Goal: Navigation & Orientation: Find specific page/section

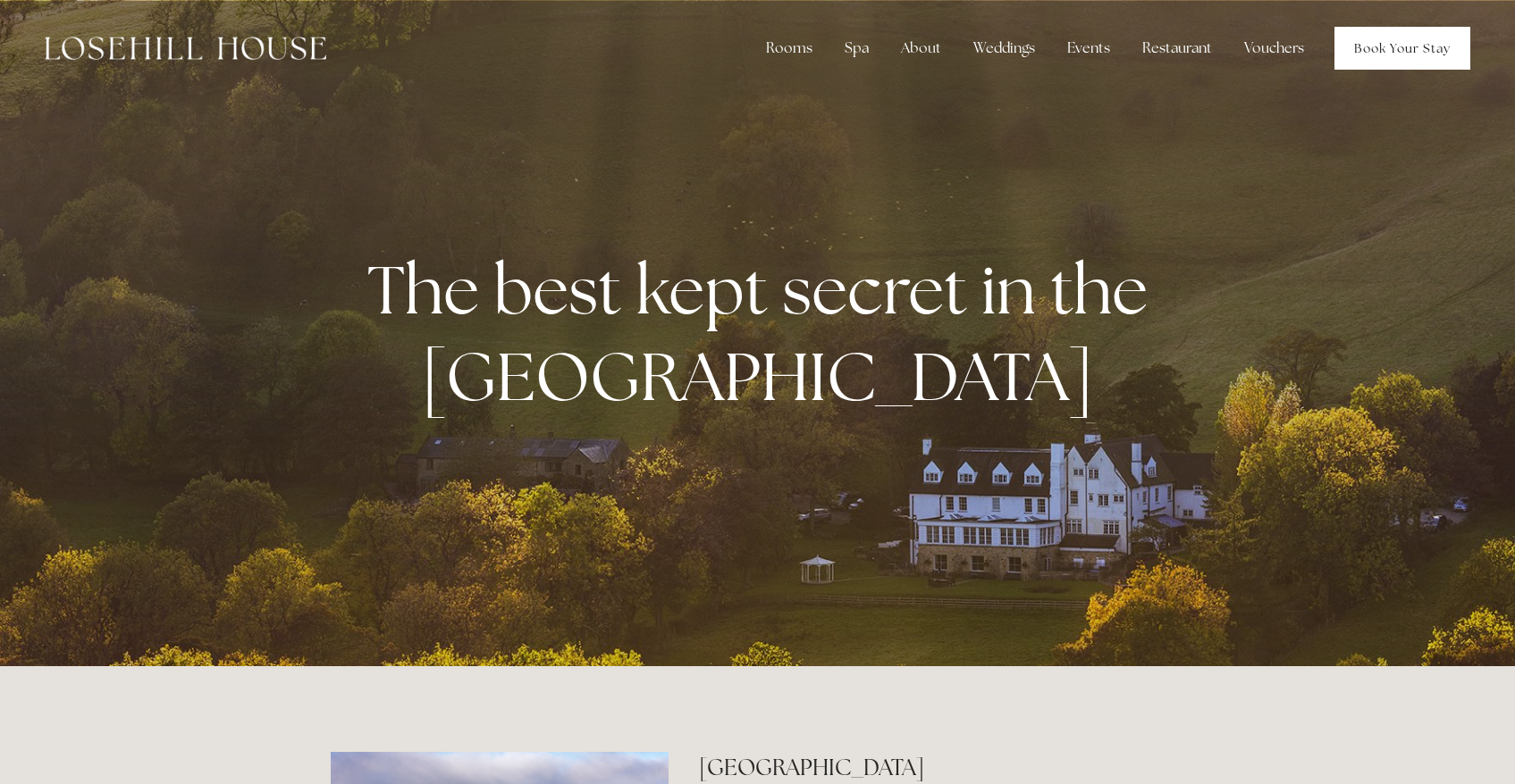
click at [1439, 61] on link "Book Your Stay" at bounding box center [1402, 48] width 136 height 43
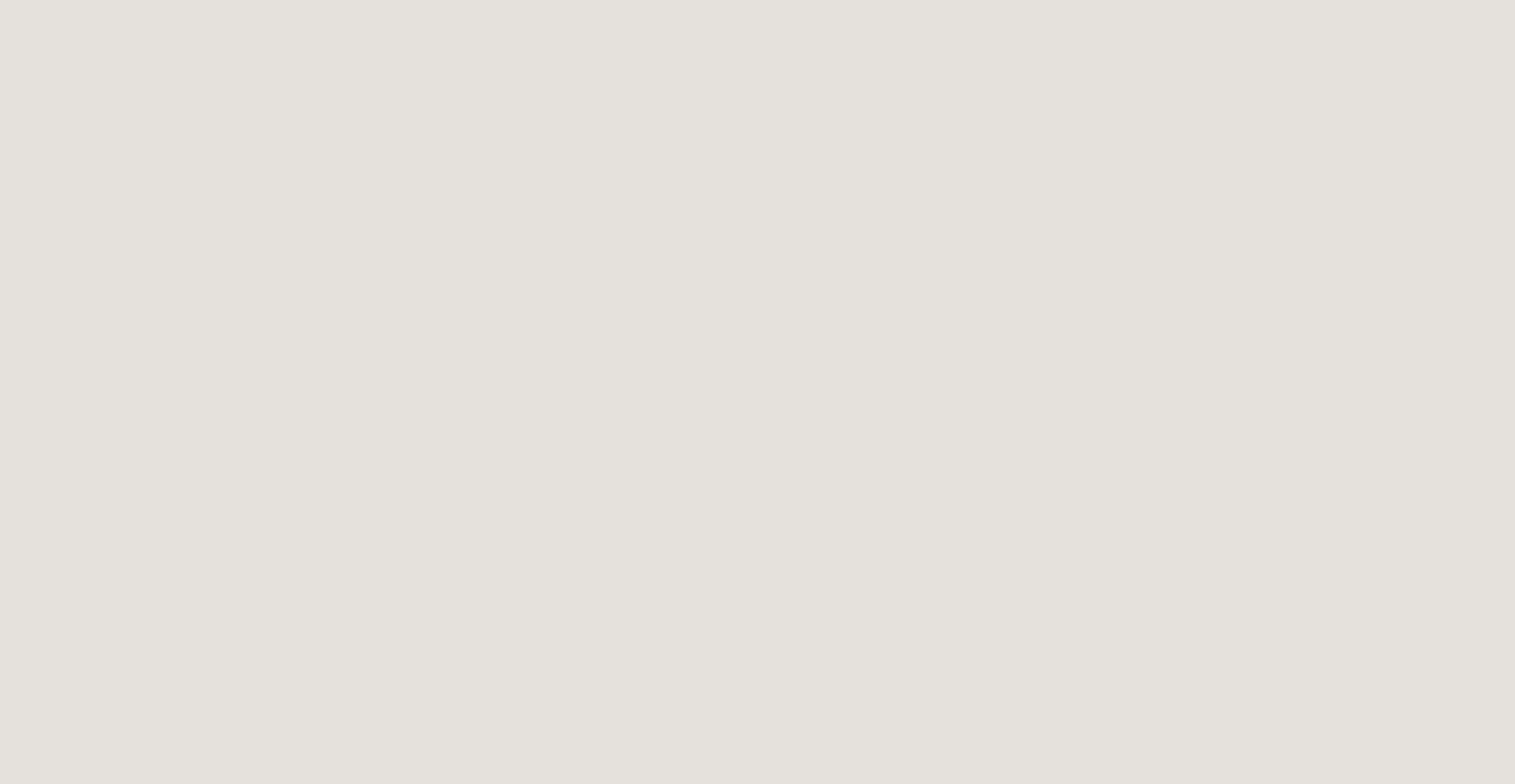
scroll to position [425, 0]
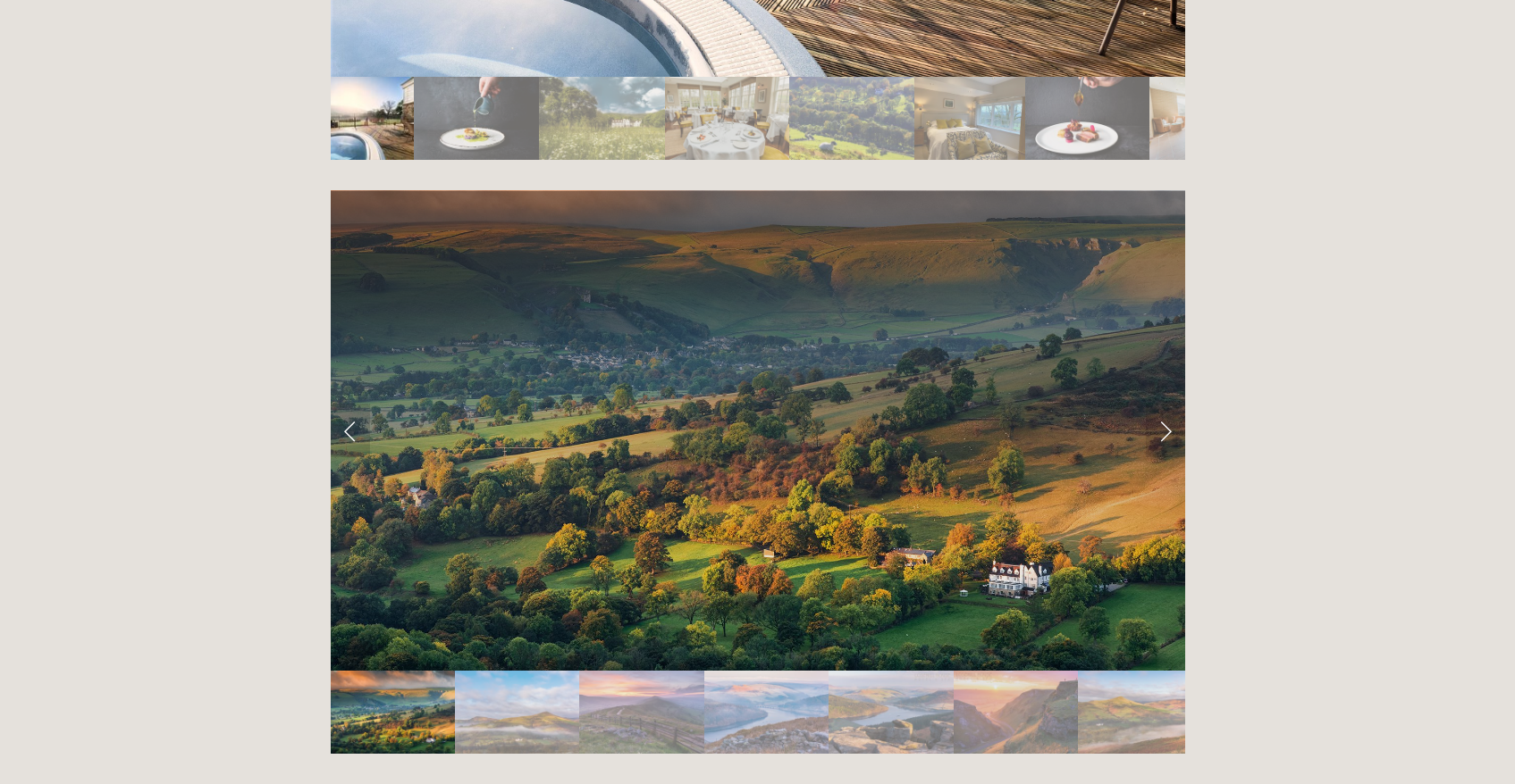
scroll to position [3478, 0]
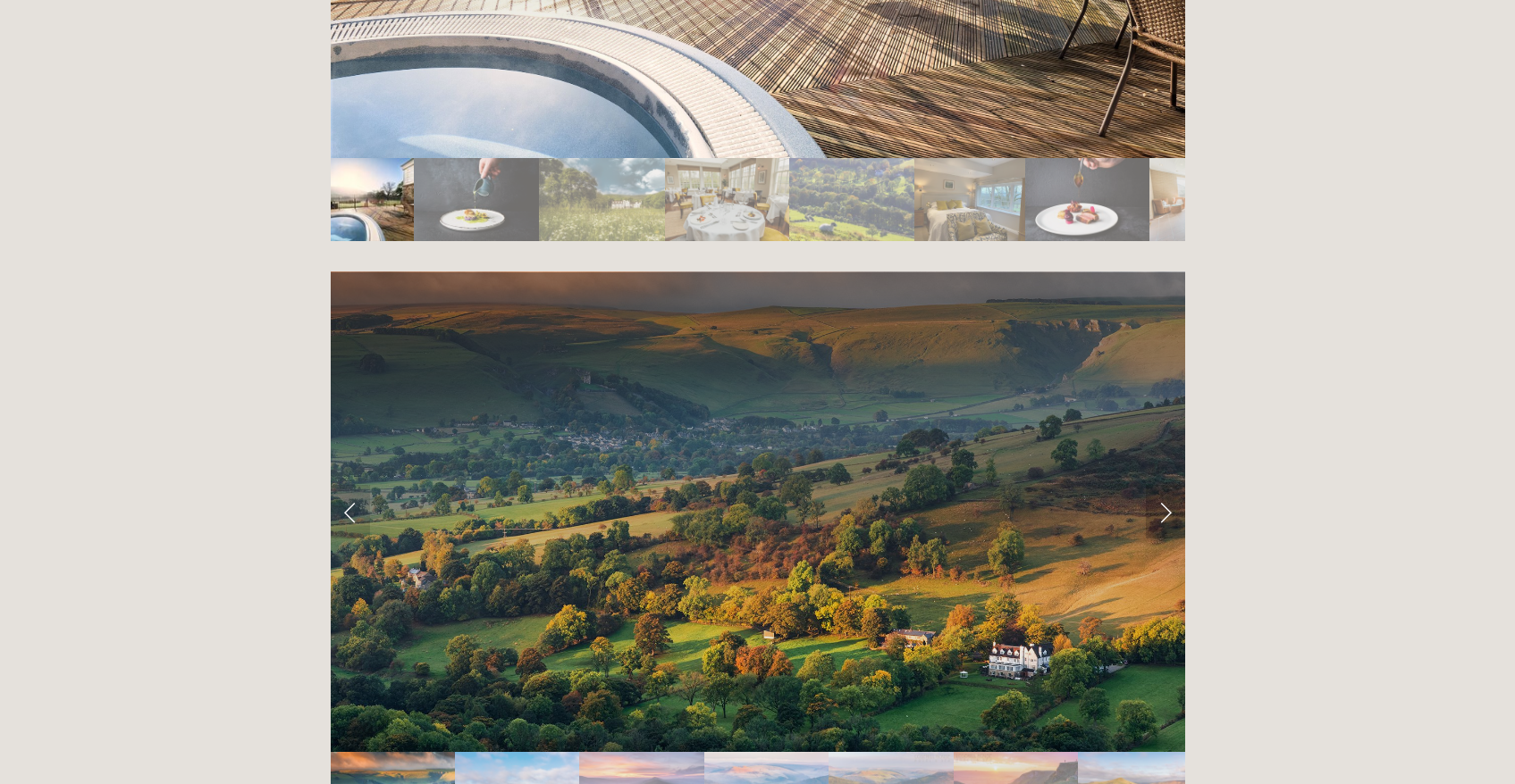
click at [1158, 485] on link "Next Slide" at bounding box center [1165, 512] width 39 height 54
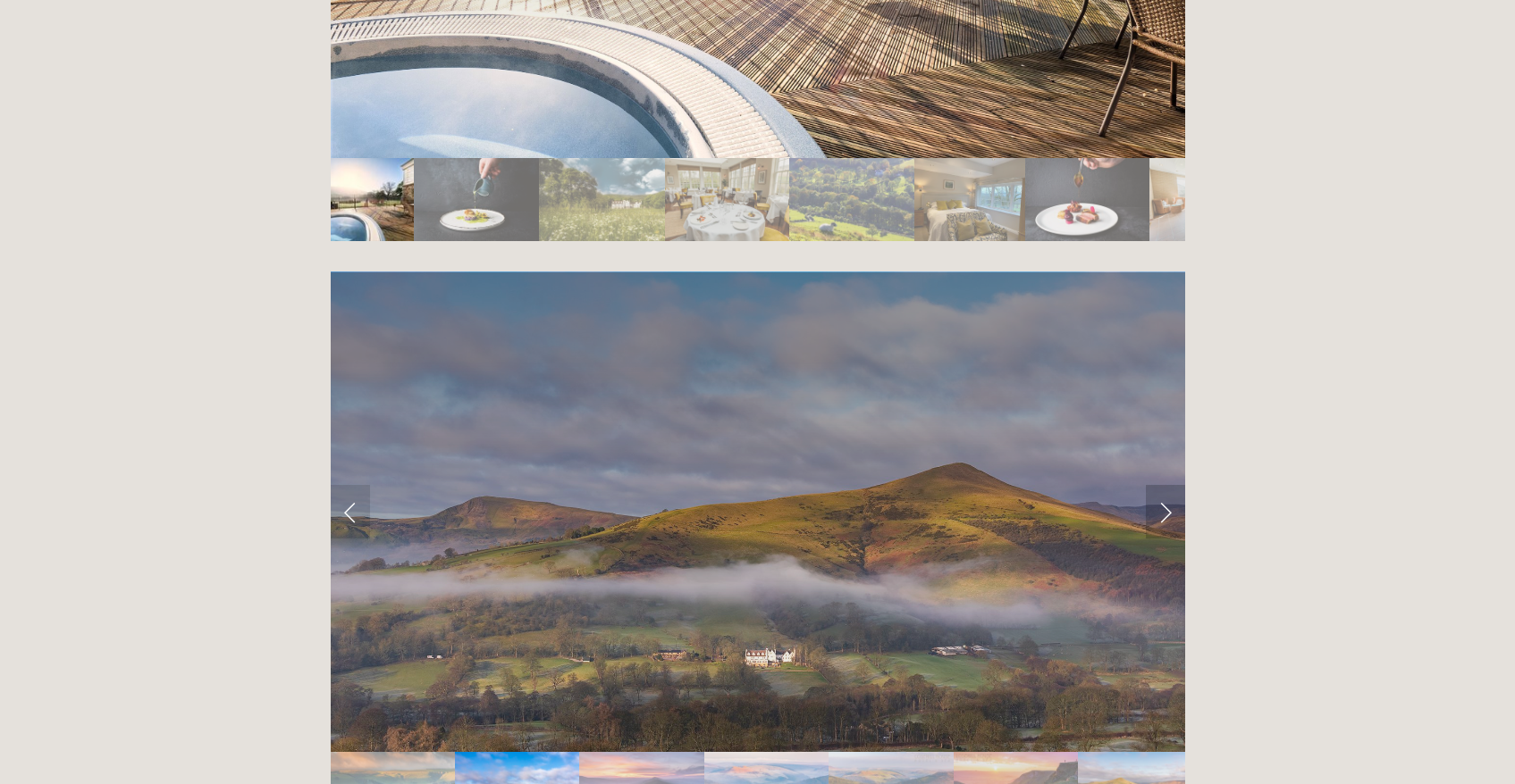
click at [1158, 485] on link "Next Slide" at bounding box center [1165, 512] width 39 height 54
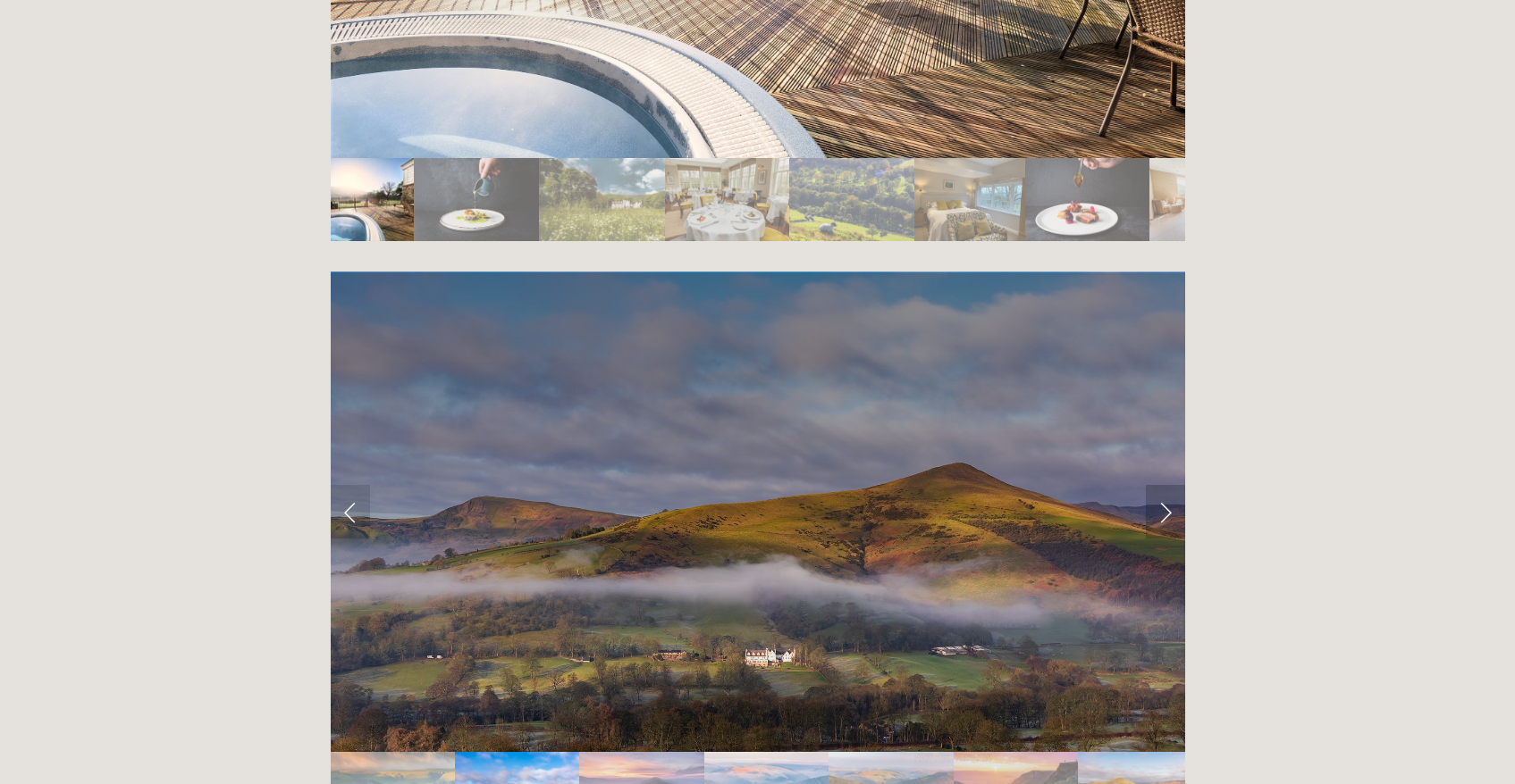
click at [1162, 485] on link "Next Slide" at bounding box center [1165, 512] width 39 height 54
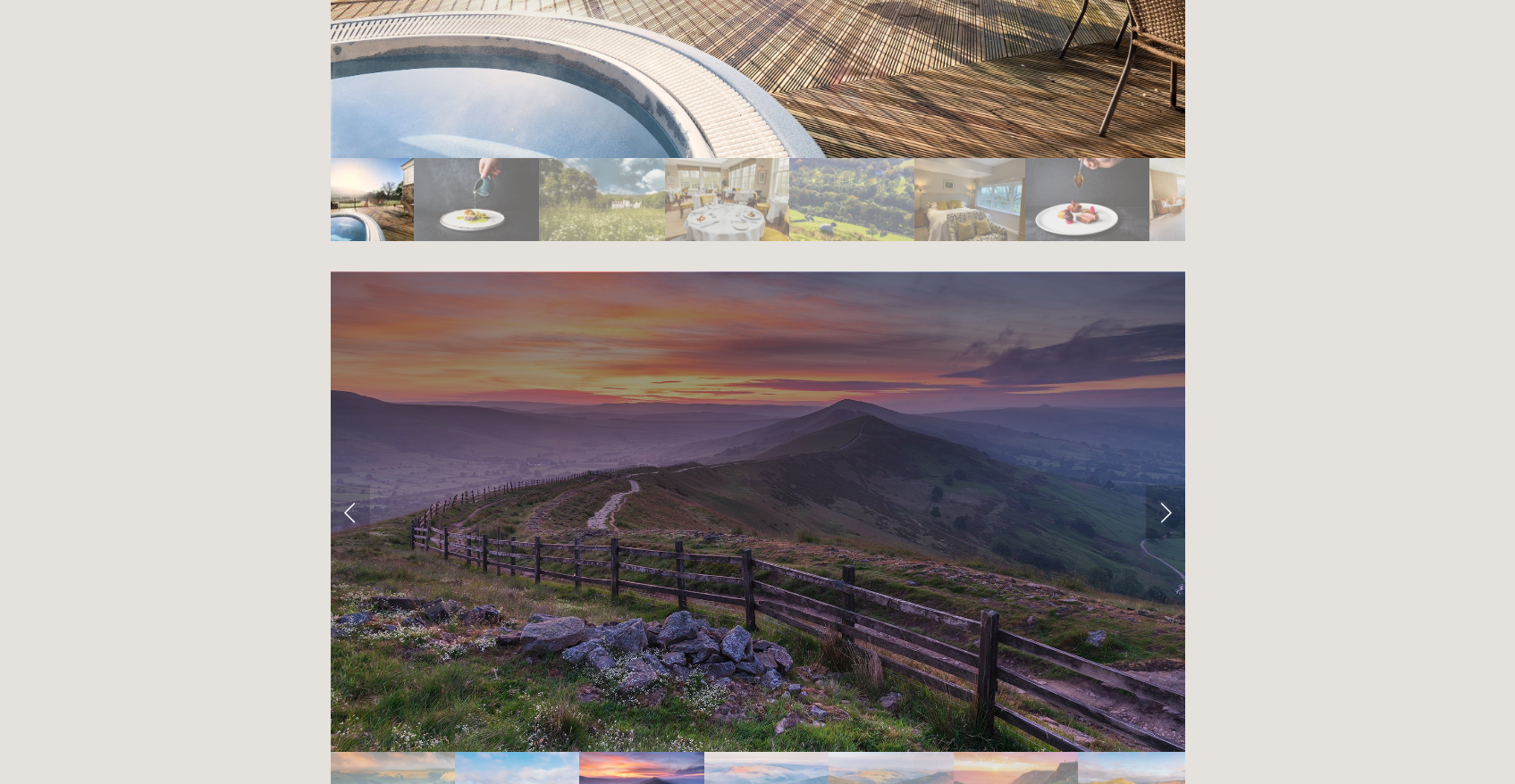
click at [1162, 485] on link "Next Slide" at bounding box center [1165, 512] width 39 height 54
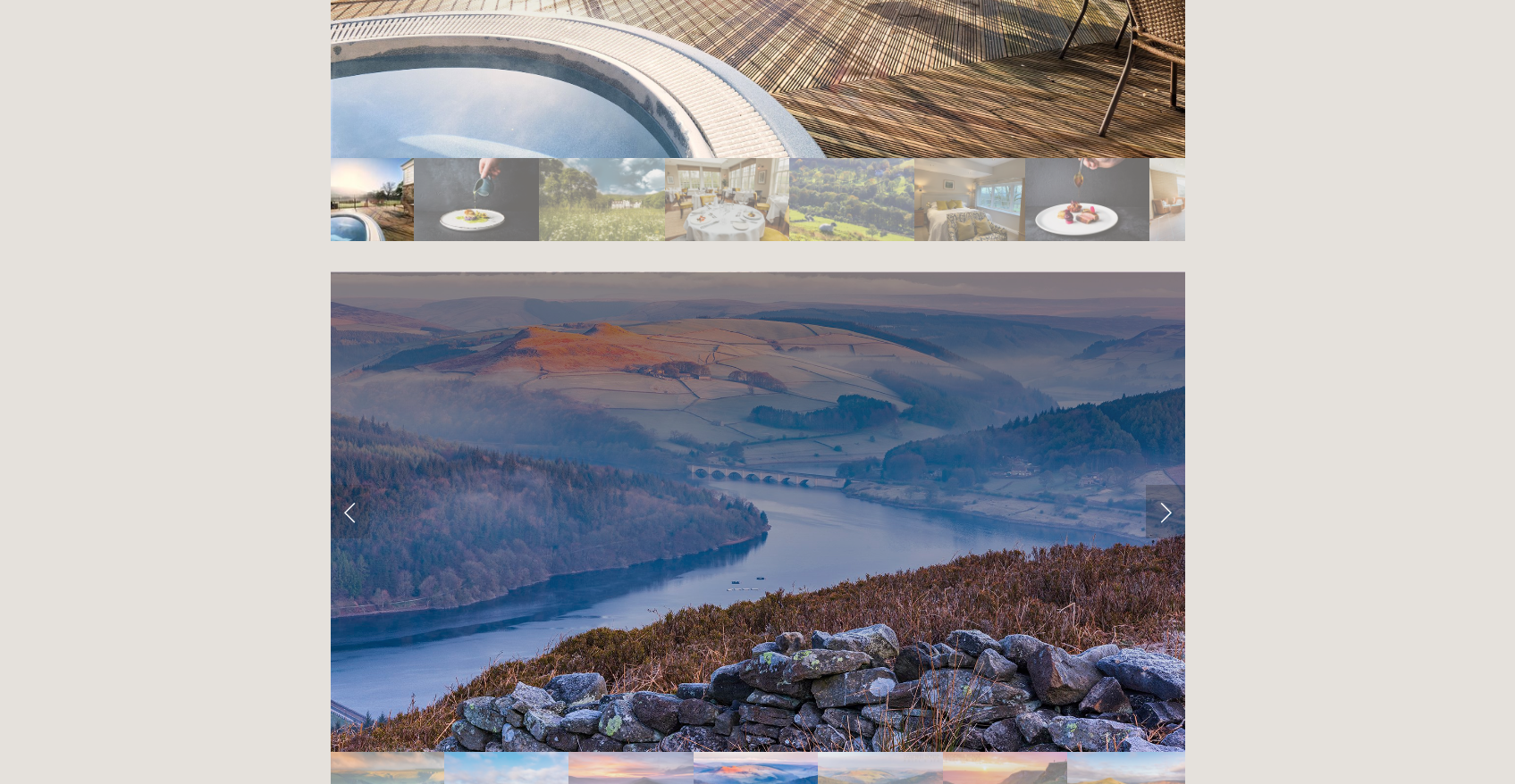
click at [1162, 485] on link "Next Slide" at bounding box center [1165, 512] width 39 height 54
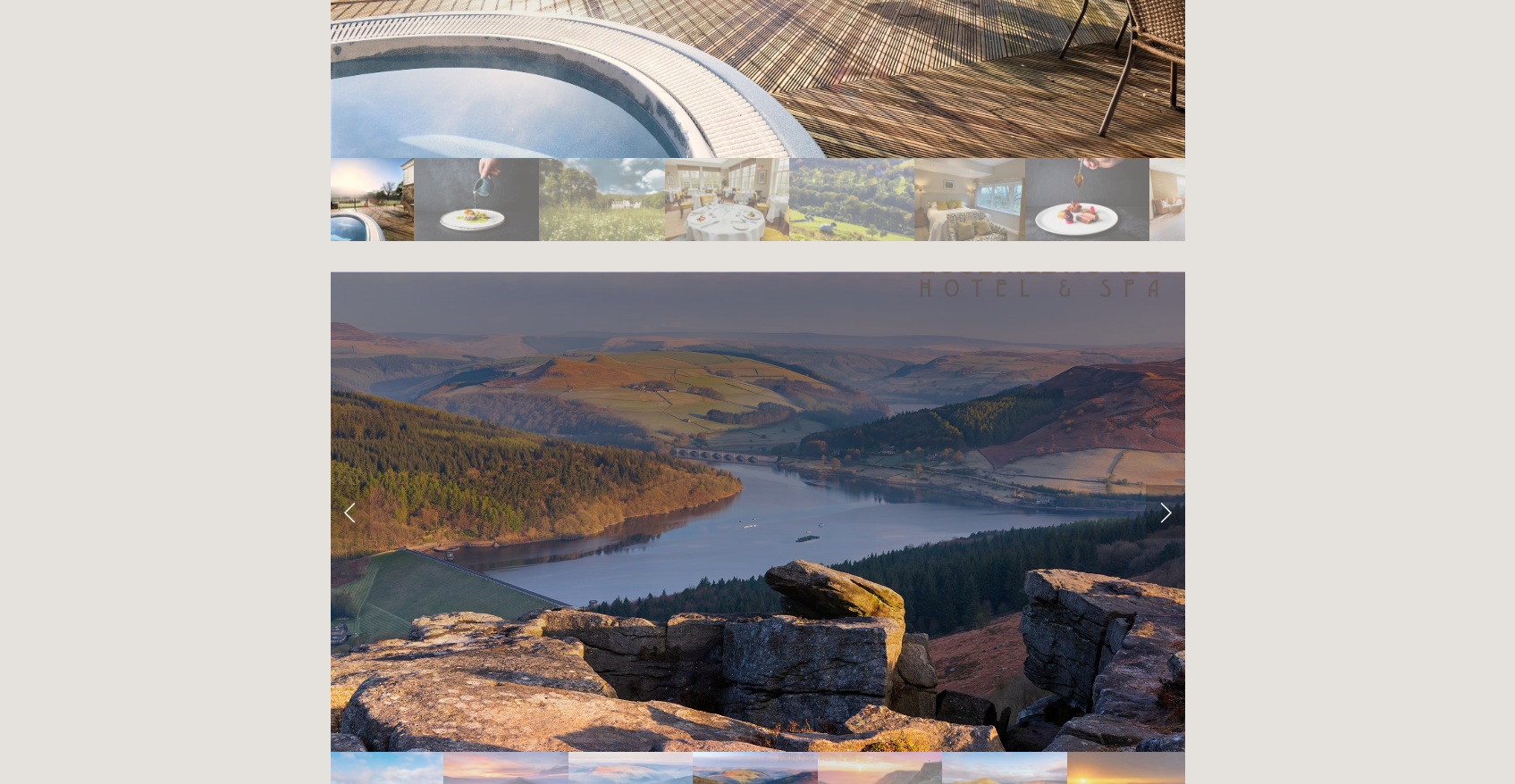
click at [1162, 485] on link "Next Slide" at bounding box center [1165, 512] width 39 height 54
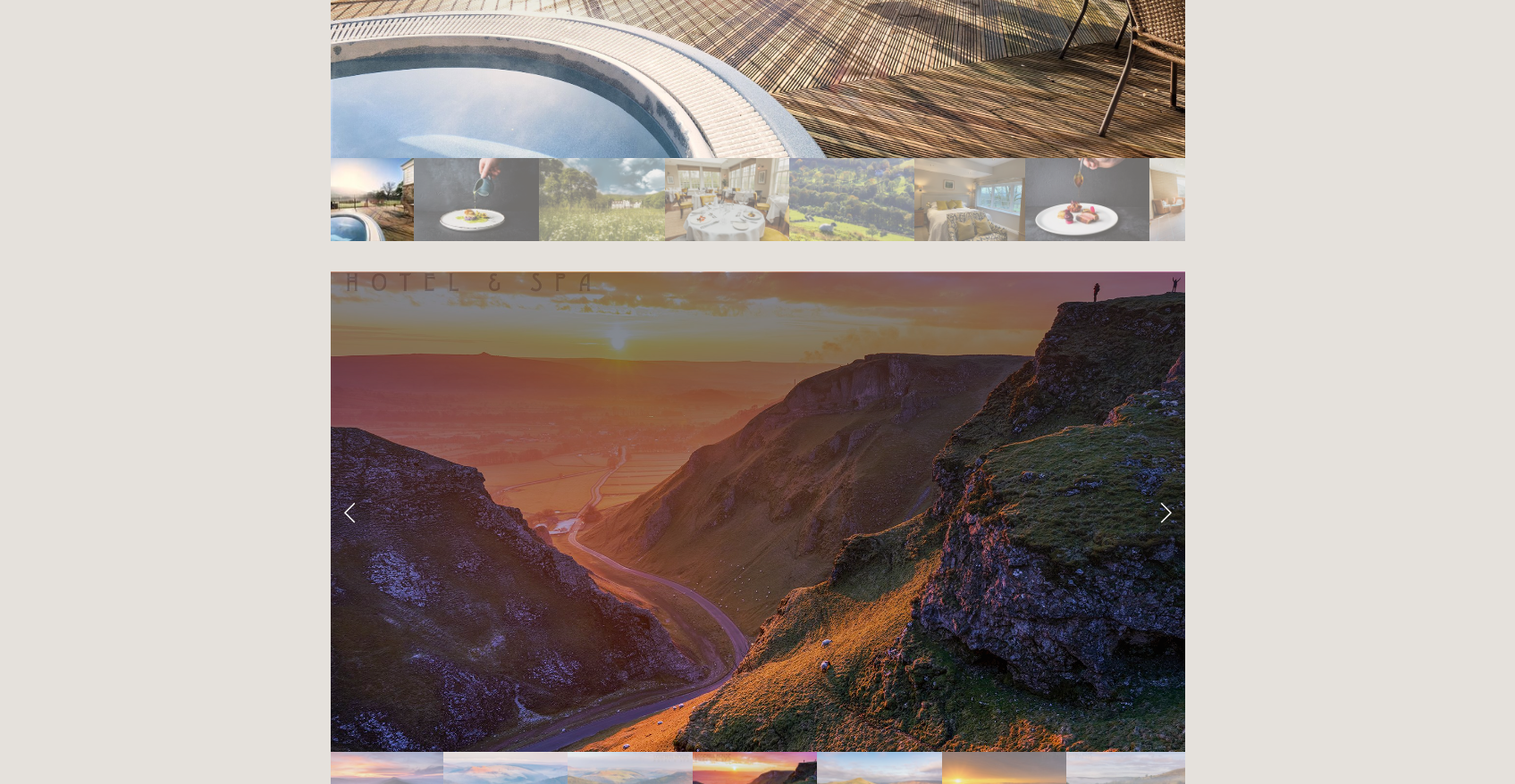
click at [1162, 485] on link "Next Slide" at bounding box center [1165, 512] width 39 height 54
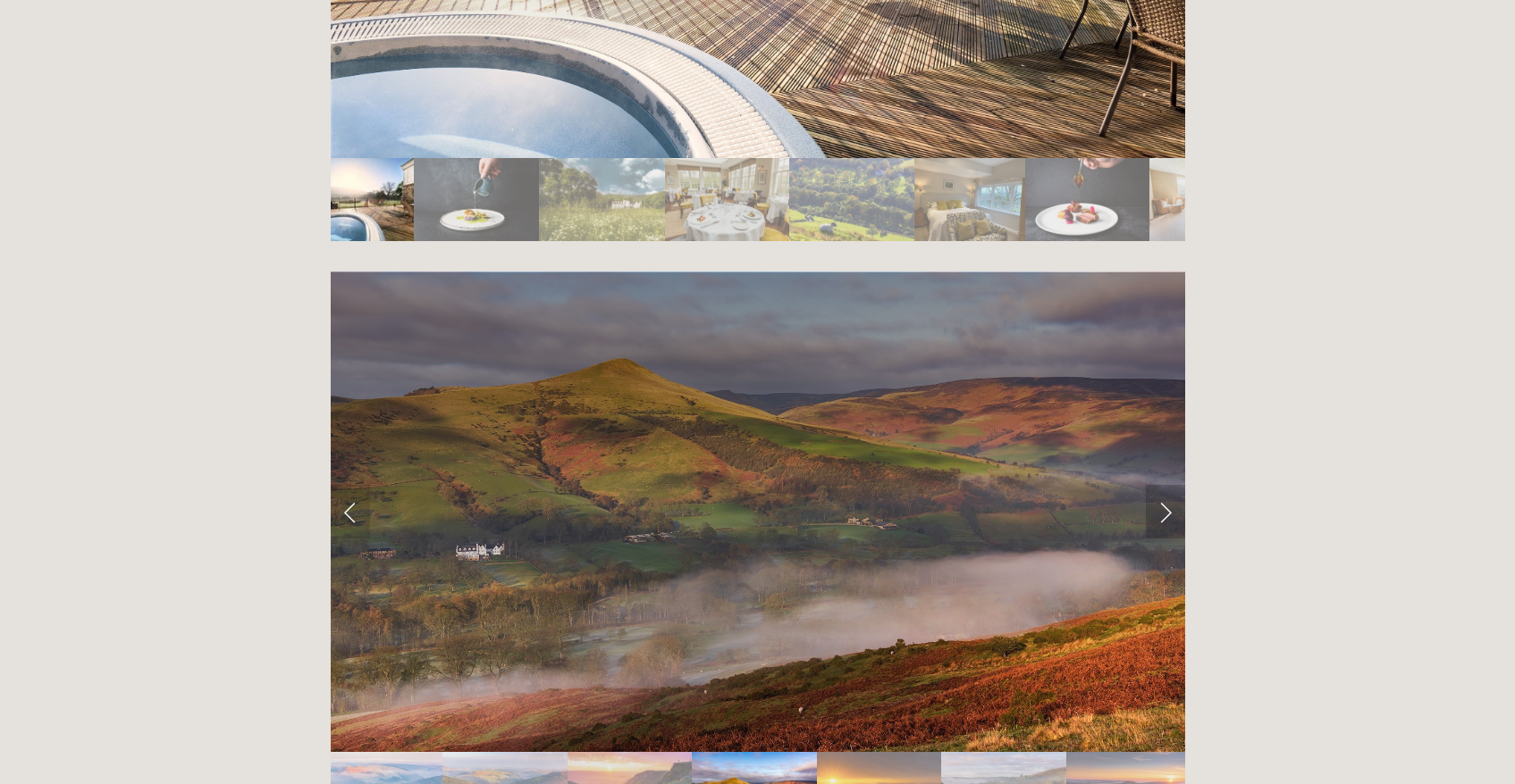
click at [1162, 485] on link "Next Slide" at bounding box center [1165, 512] width 39 height 54
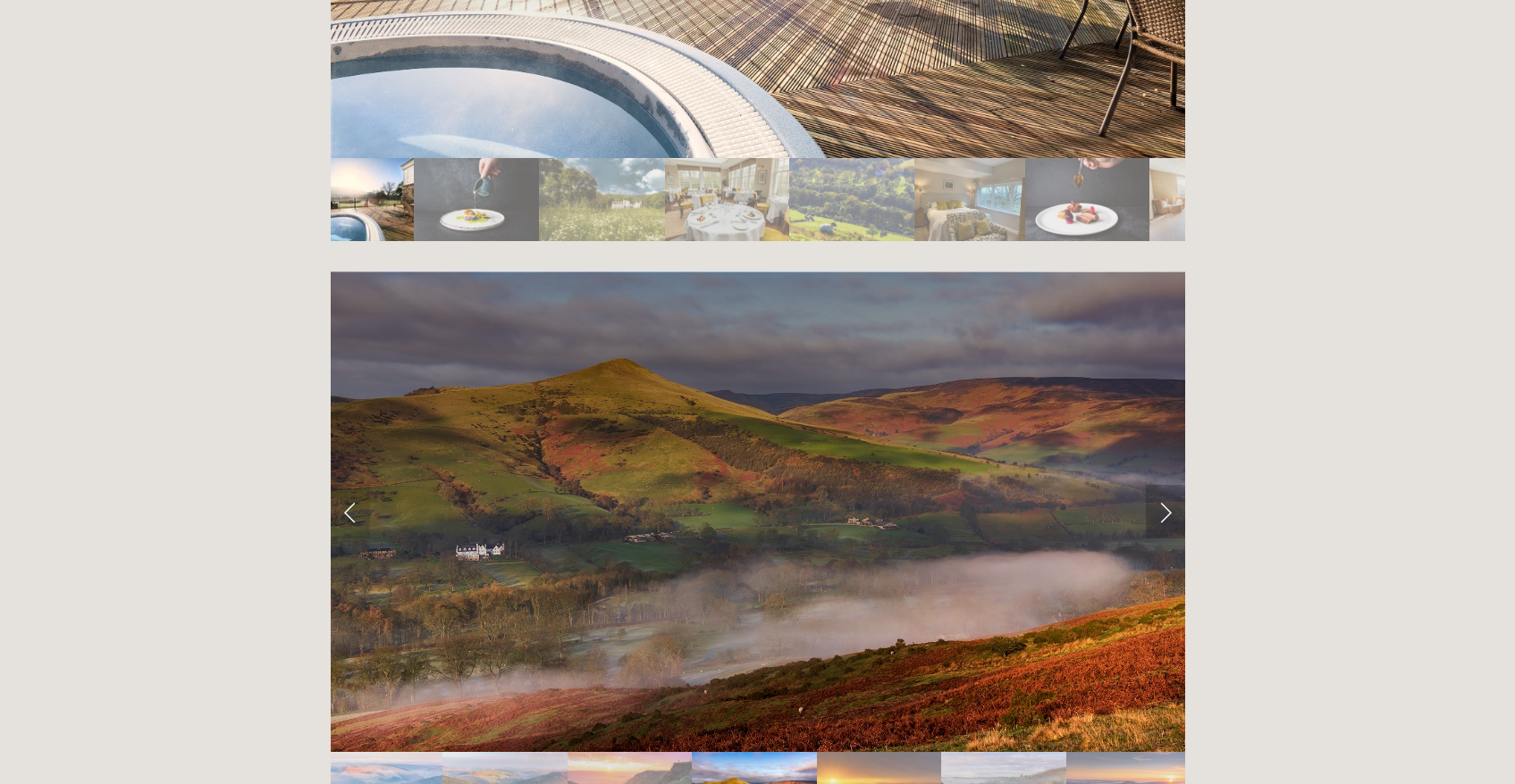
click at [1162, 485] on link "Next Slide" at bounding box center [1165, 512] width 39 height 54
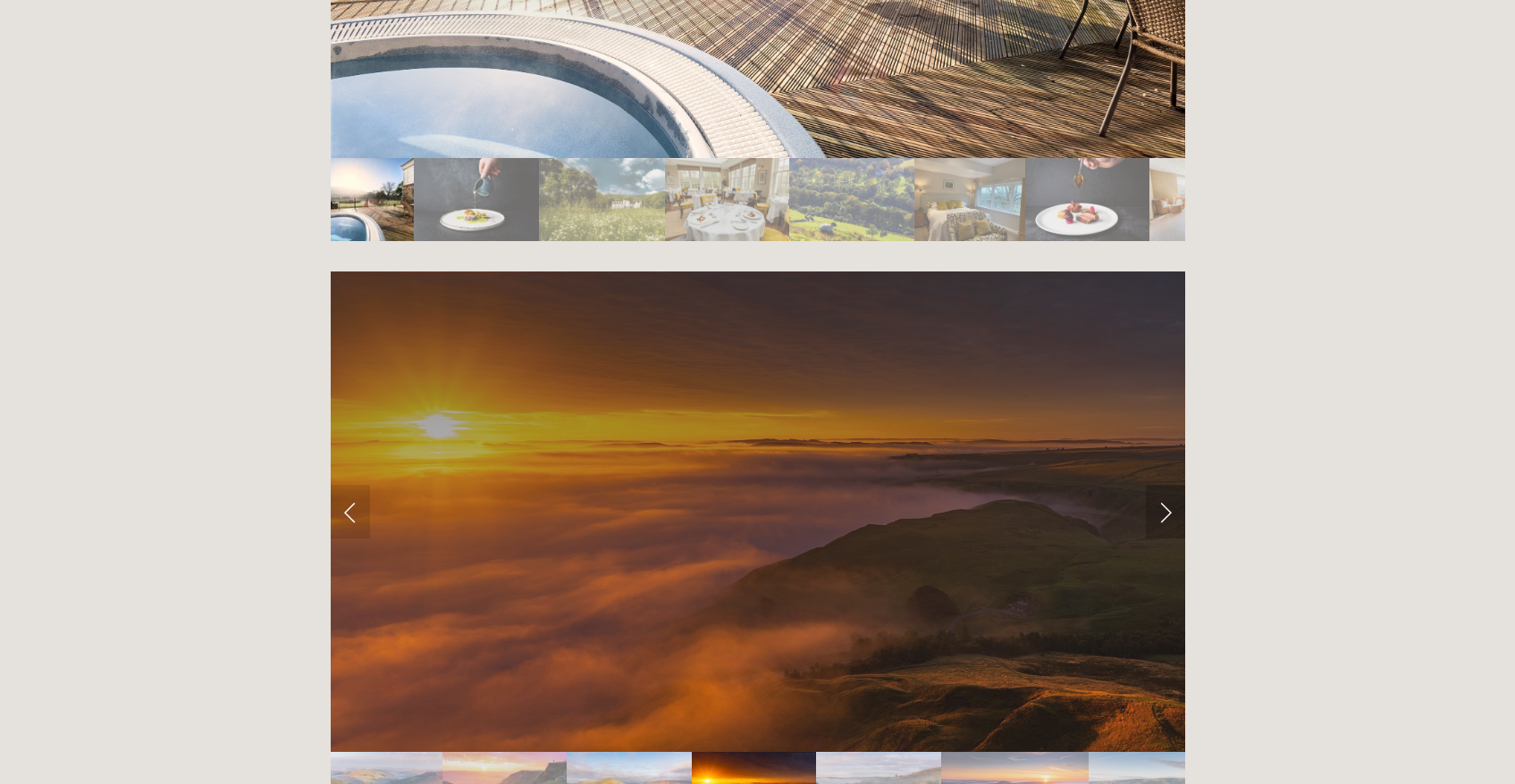
click at [1162, 485] on link "Next Slide" at bounding box center [1165, 512] width 39 height 54
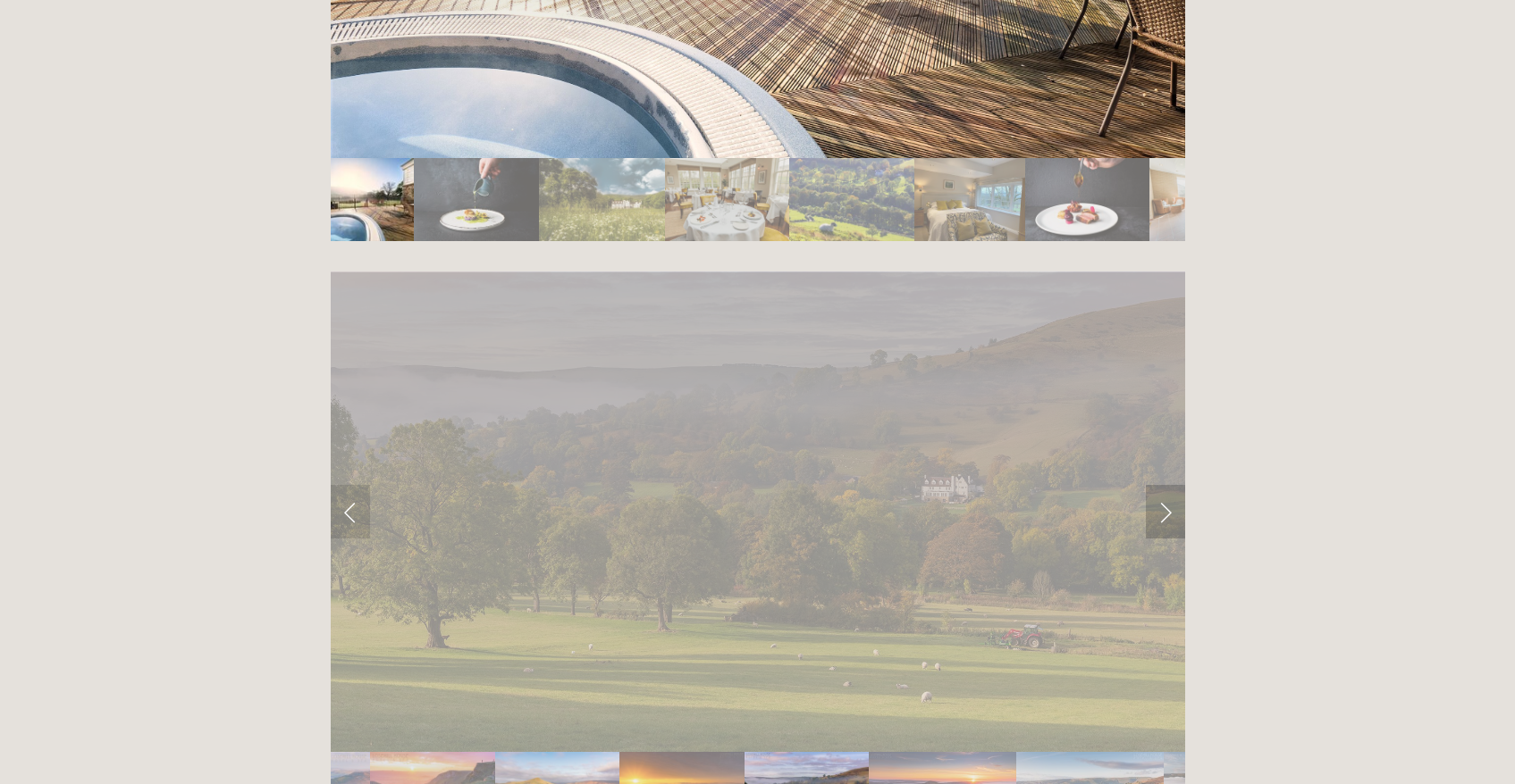
click at [1162, 485] on link "Next Slide" at bounding box center [1165, 512] width 39 height 54
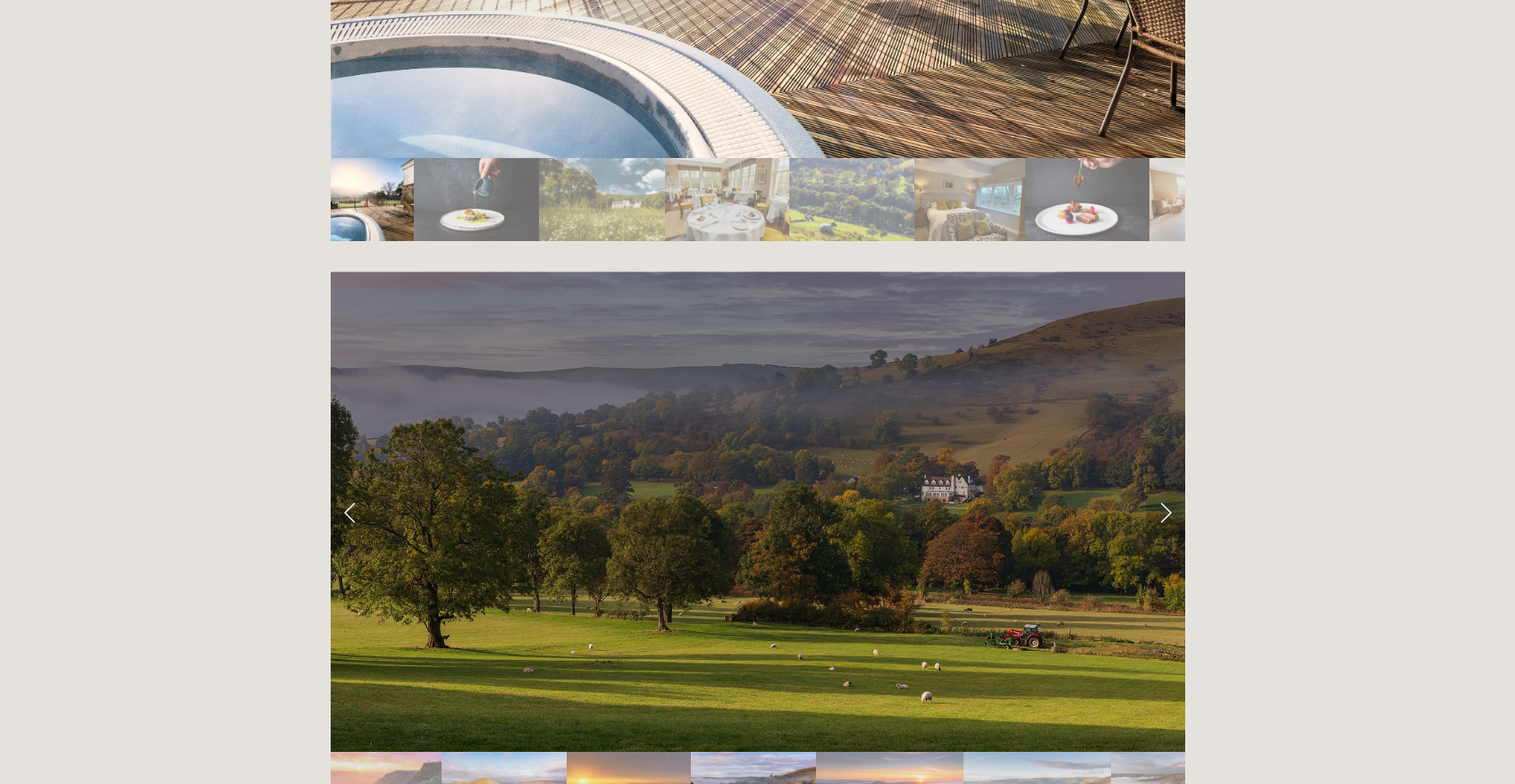
click at [1162, 485] on link "Next Slide" at bounding box center [1165, 512] width 39 height 54
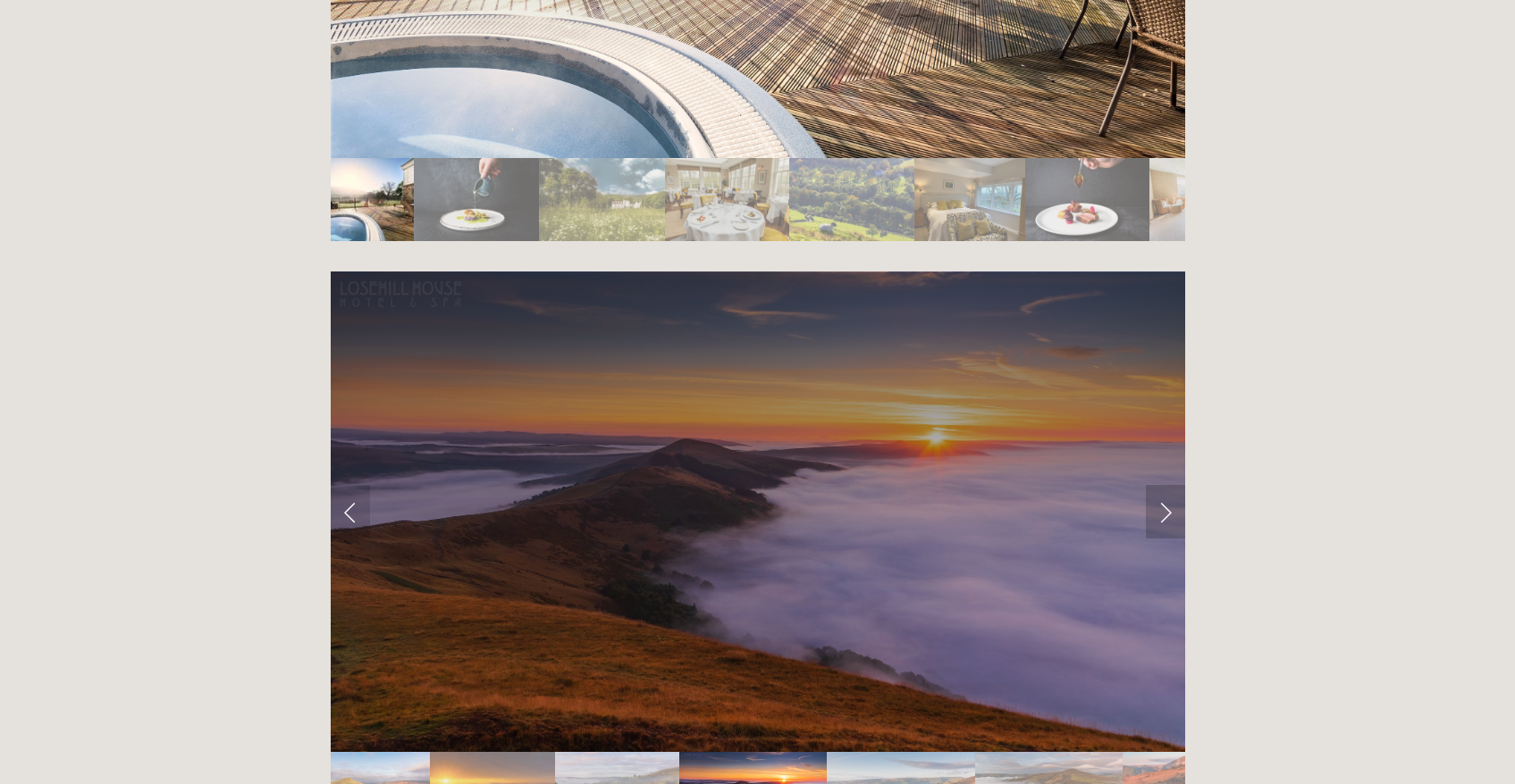
click at [1162, 485] on link "Next Slide" at bounding box center [1165, 512] width 39 height 54
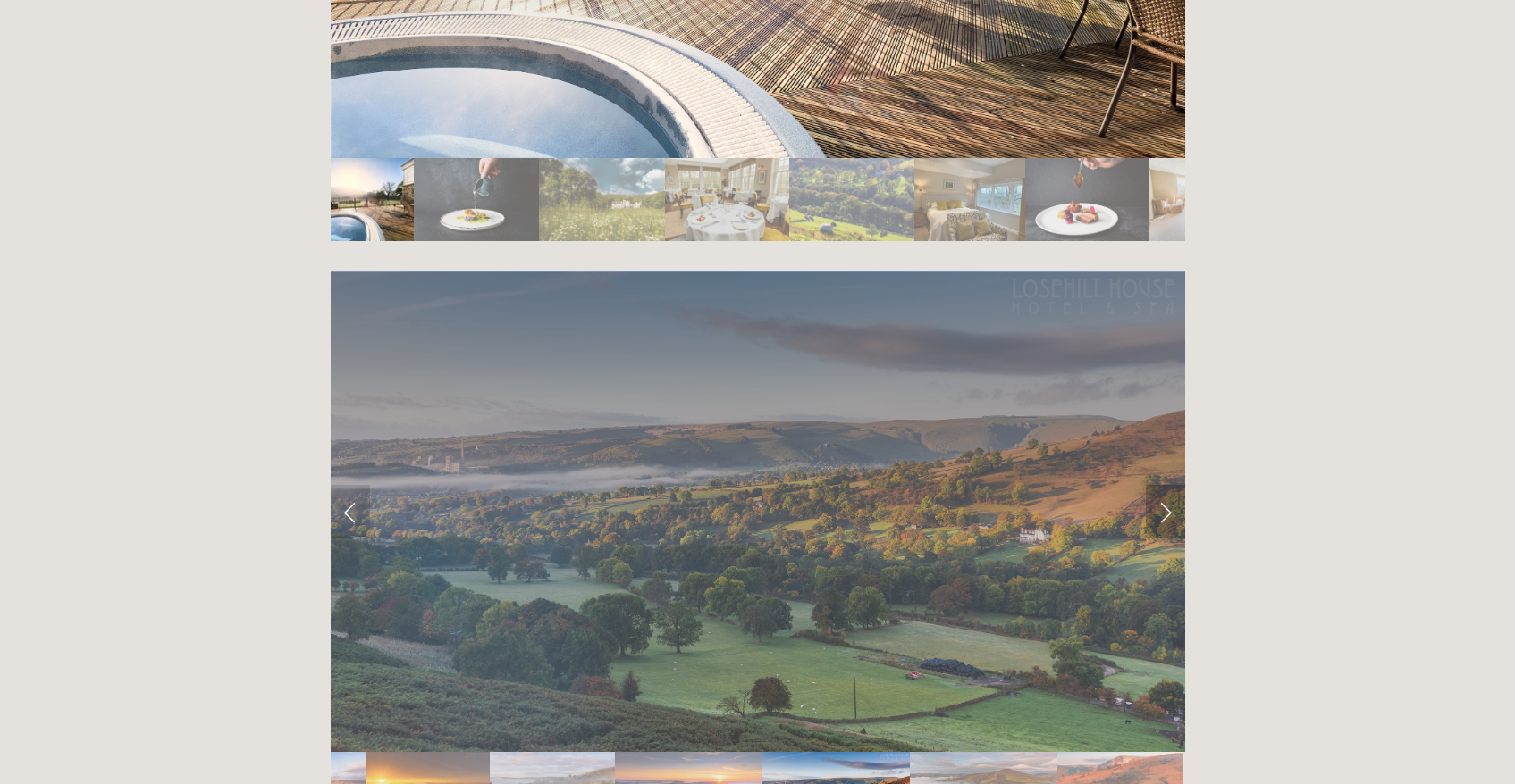
click at [1162, 485] on link "Next Slide" at bounding box center [1165, 512] width 39 height 54
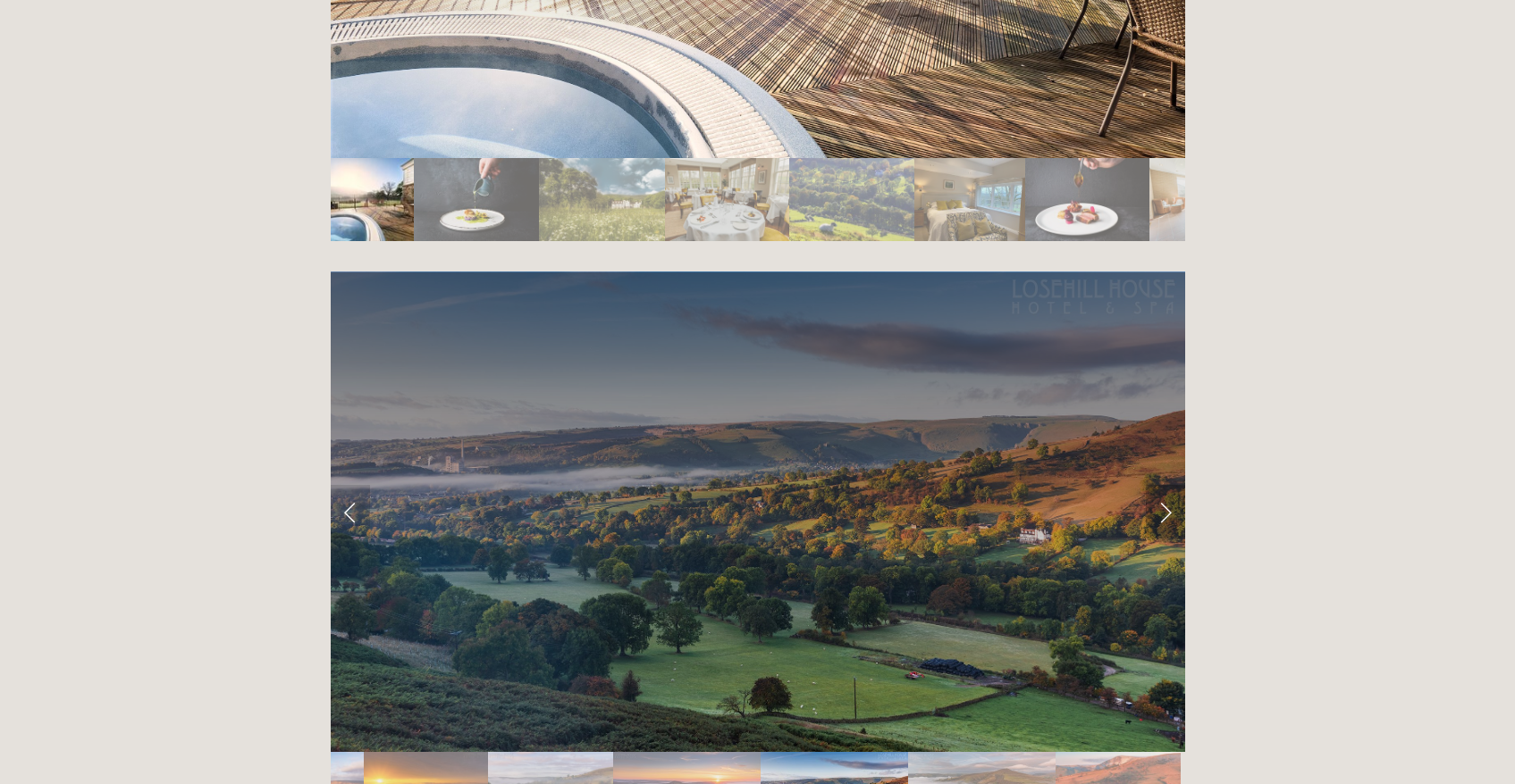
click at [1162, 485] on link "Next Slide" at bounding box center [1165, 512] width 39 height 54
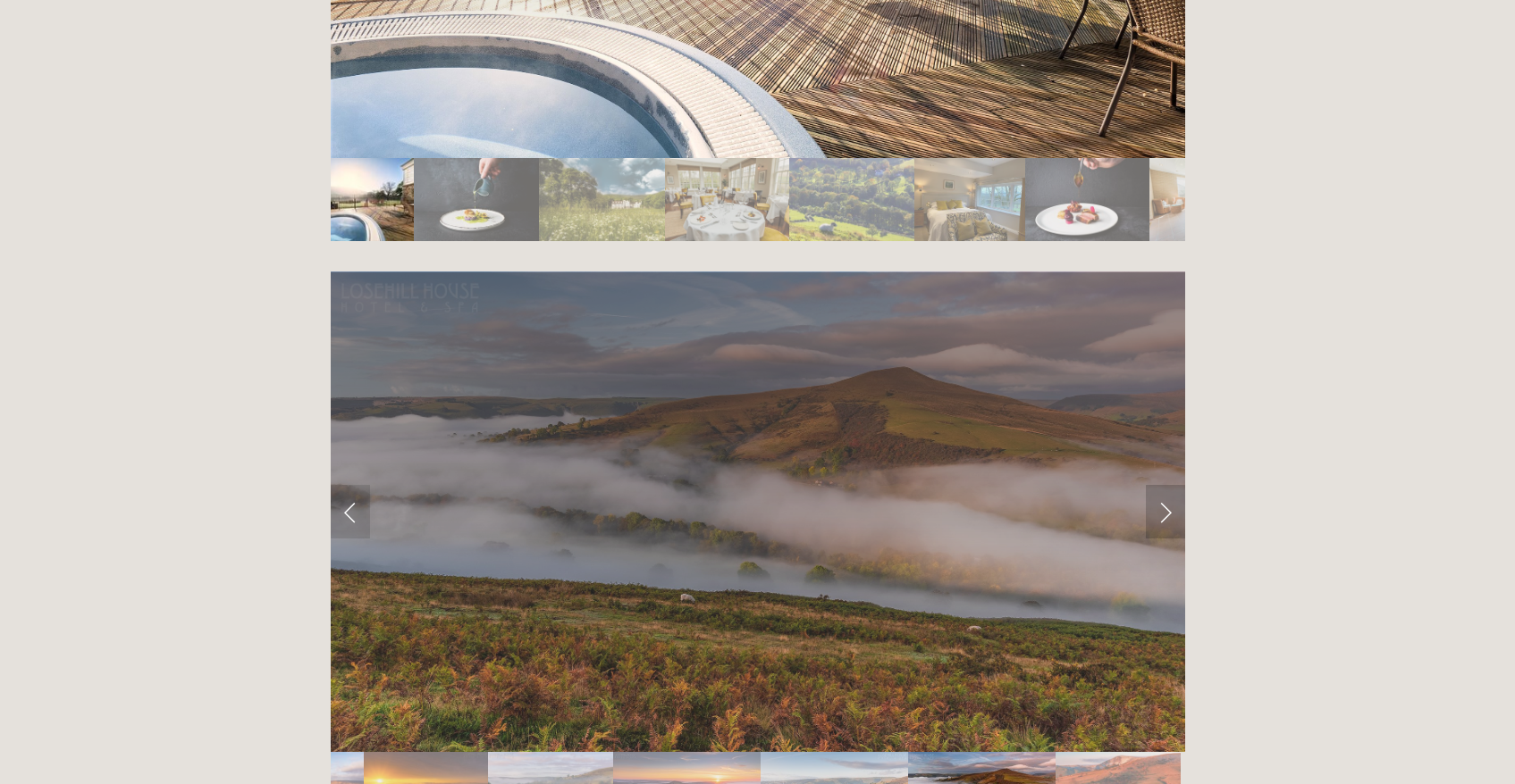
click at [1162, 485] on link "Next Slide" at bounding box center [1165, 512] width 39 height 54
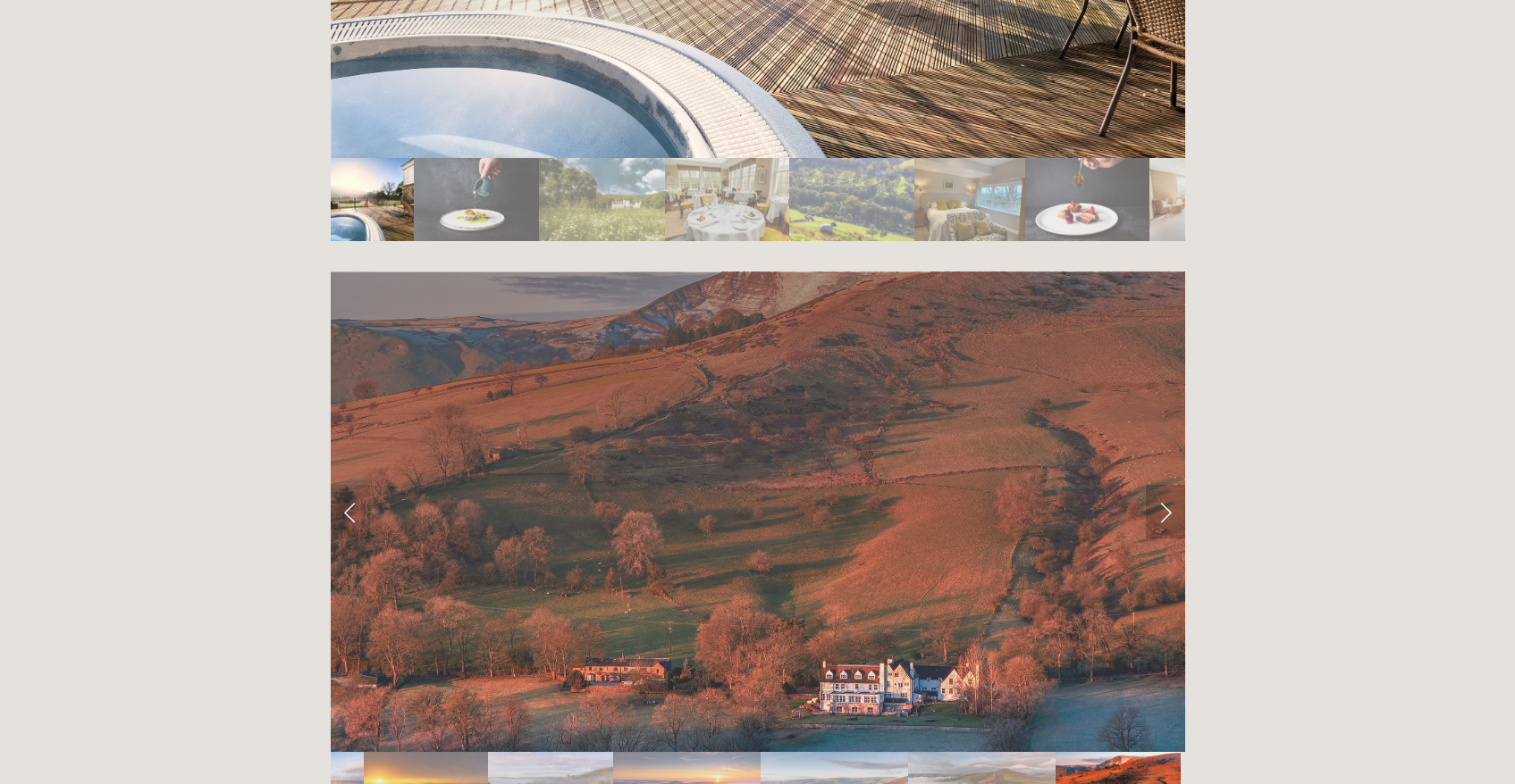
click at [1162, 485] on link "Next Slide" at bounding box center [1165, 512] width 39 height 54
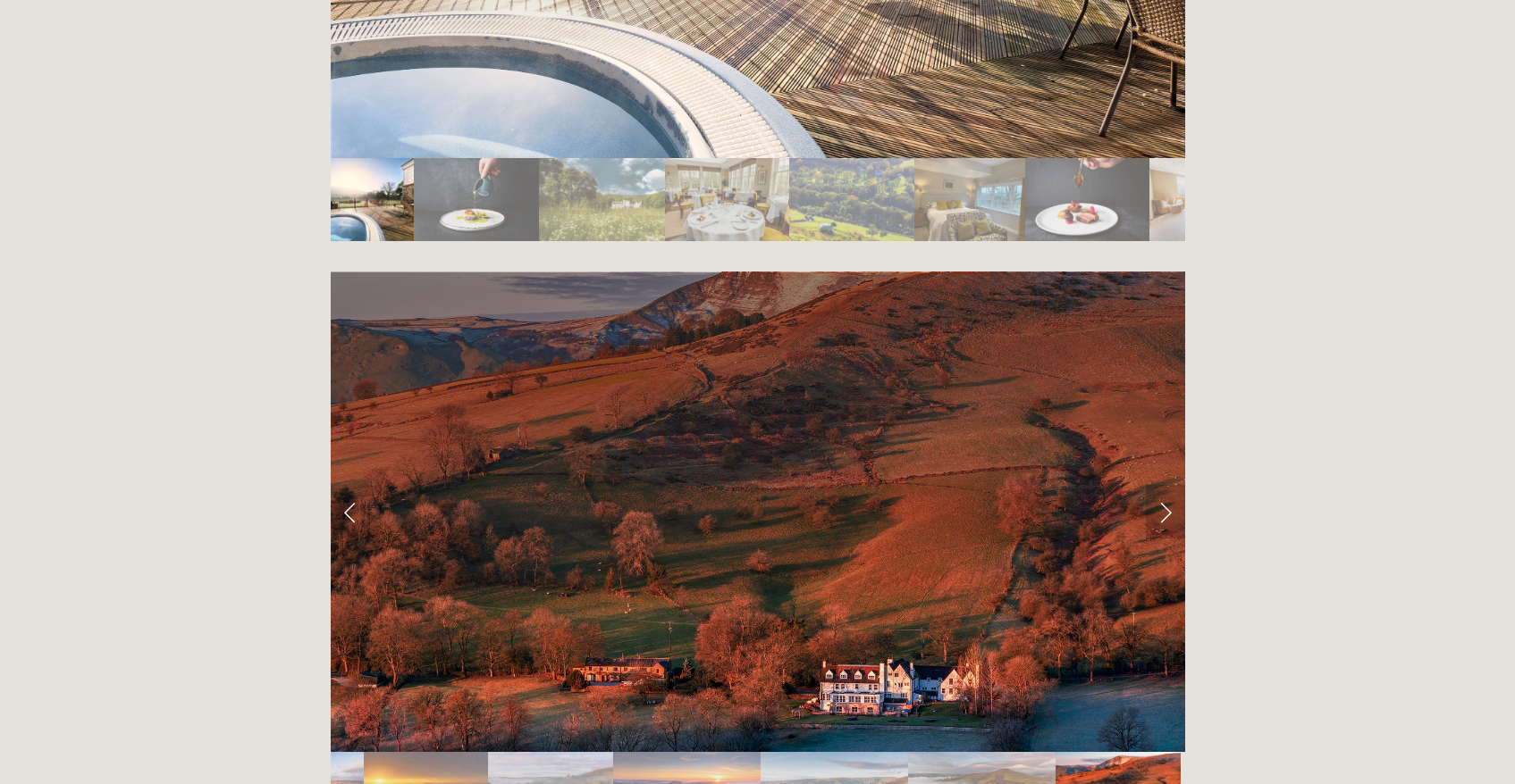
click at [1162, 485] on link "Next Slide" at bounding box center [1165, 512] width 39 height 54
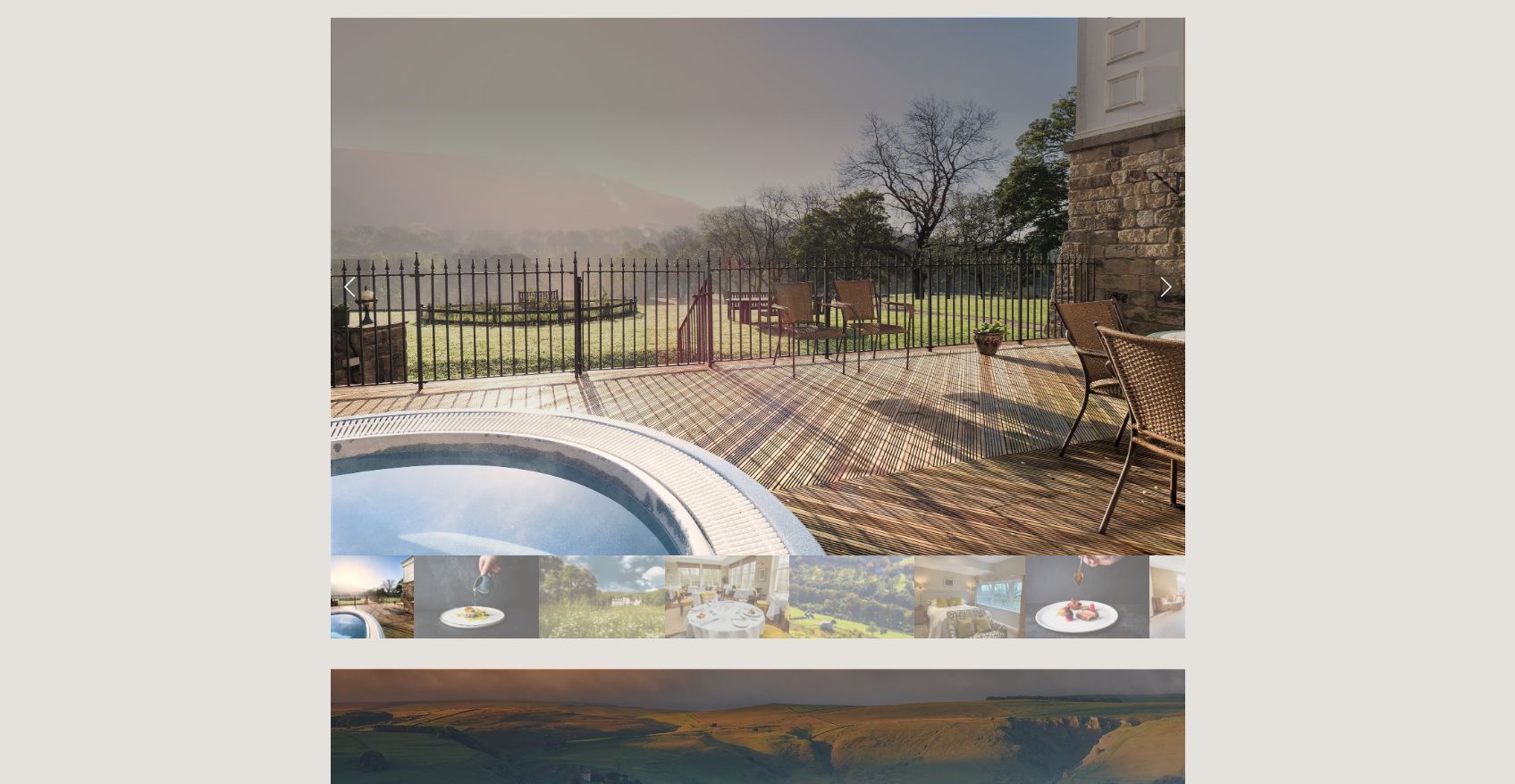
scroll to position [3130, 0]
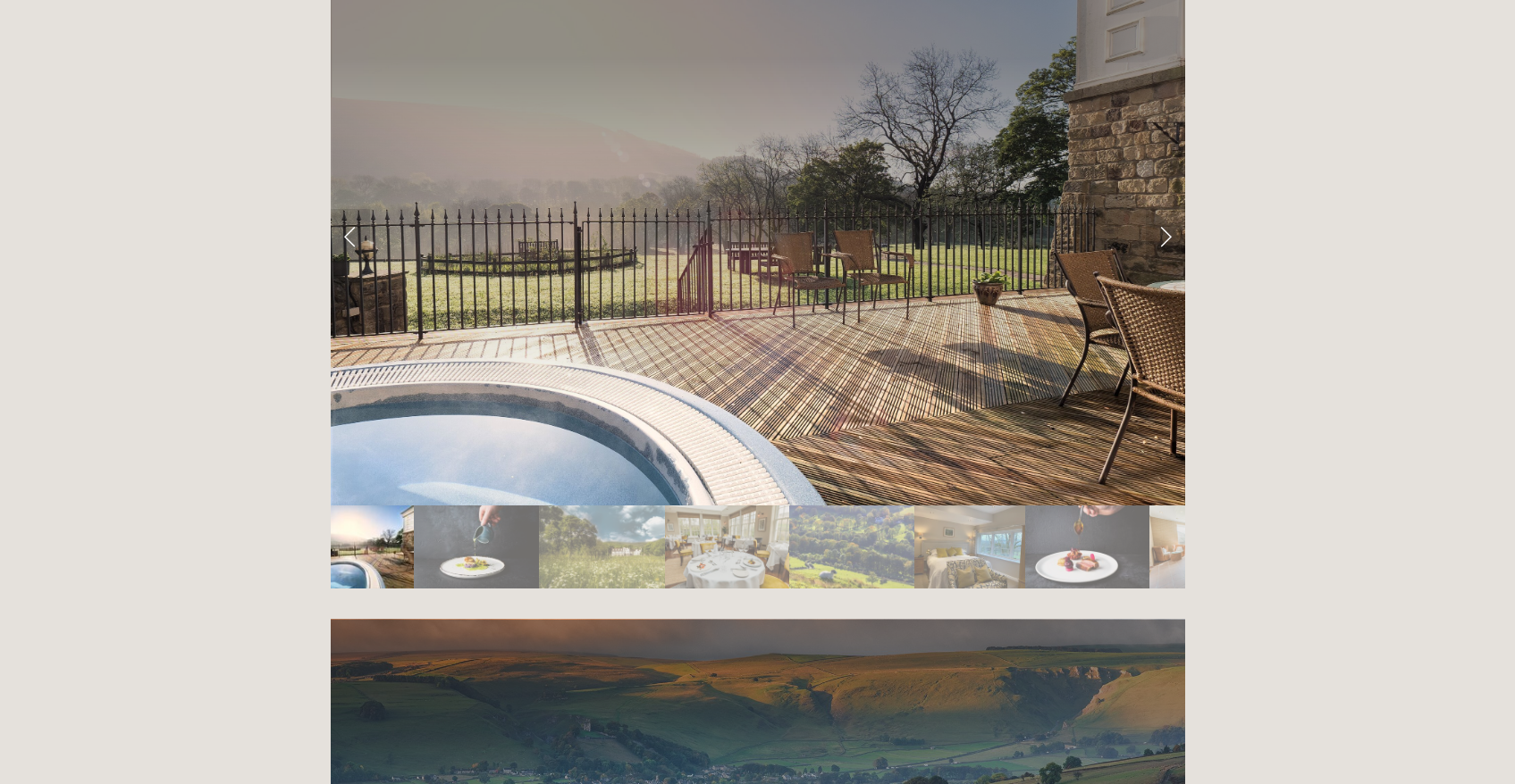
click at [1094, 505] on img "Slide 7" at bounding box center [1087, 547] width 124 height 83
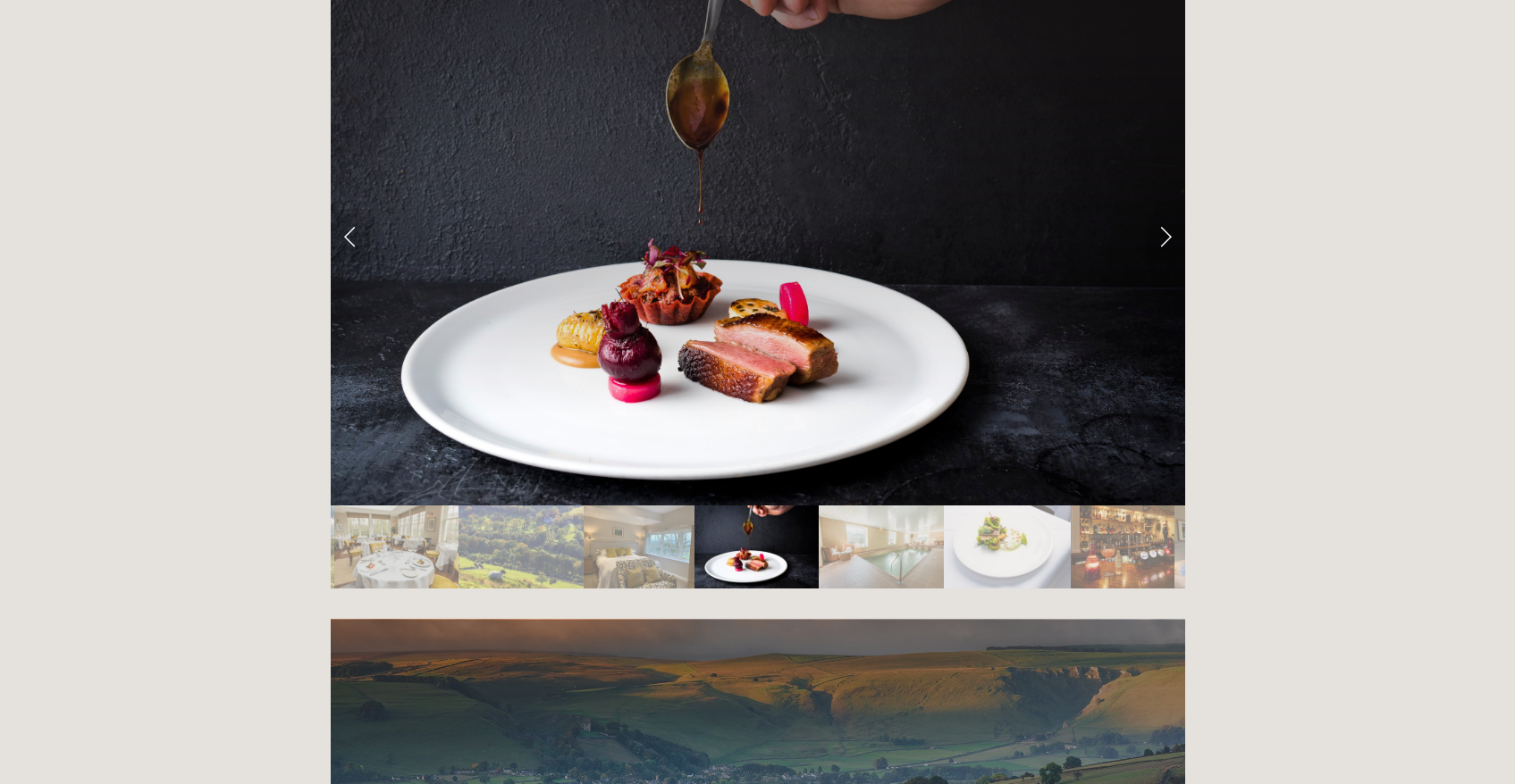
click at [871, 505] on img "Slide 8" at bounding box center [881, 547] width 124 height 83
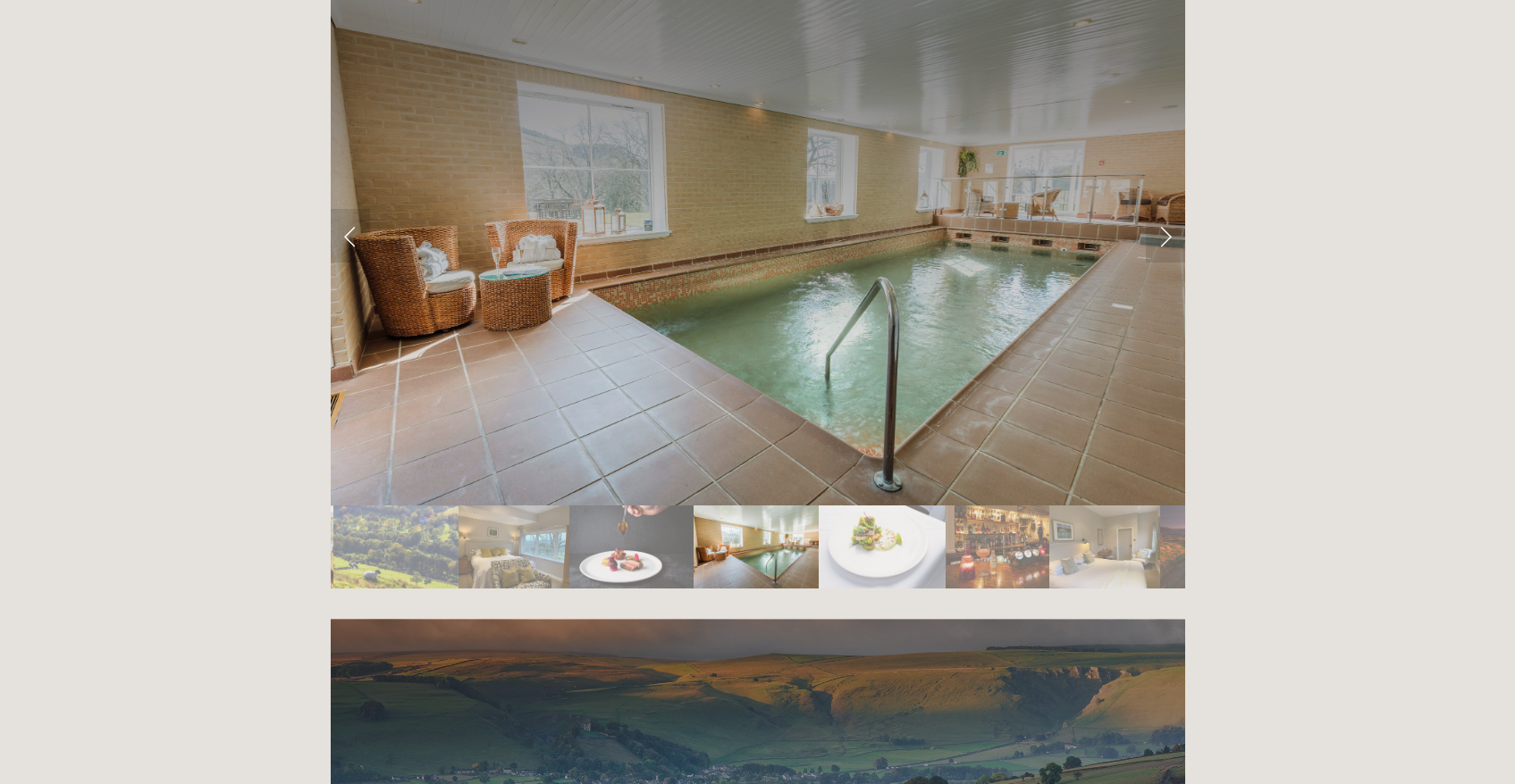
click at [475, 505] on img "Slide 6" at bounding box center [514, 547] width 111 height 83
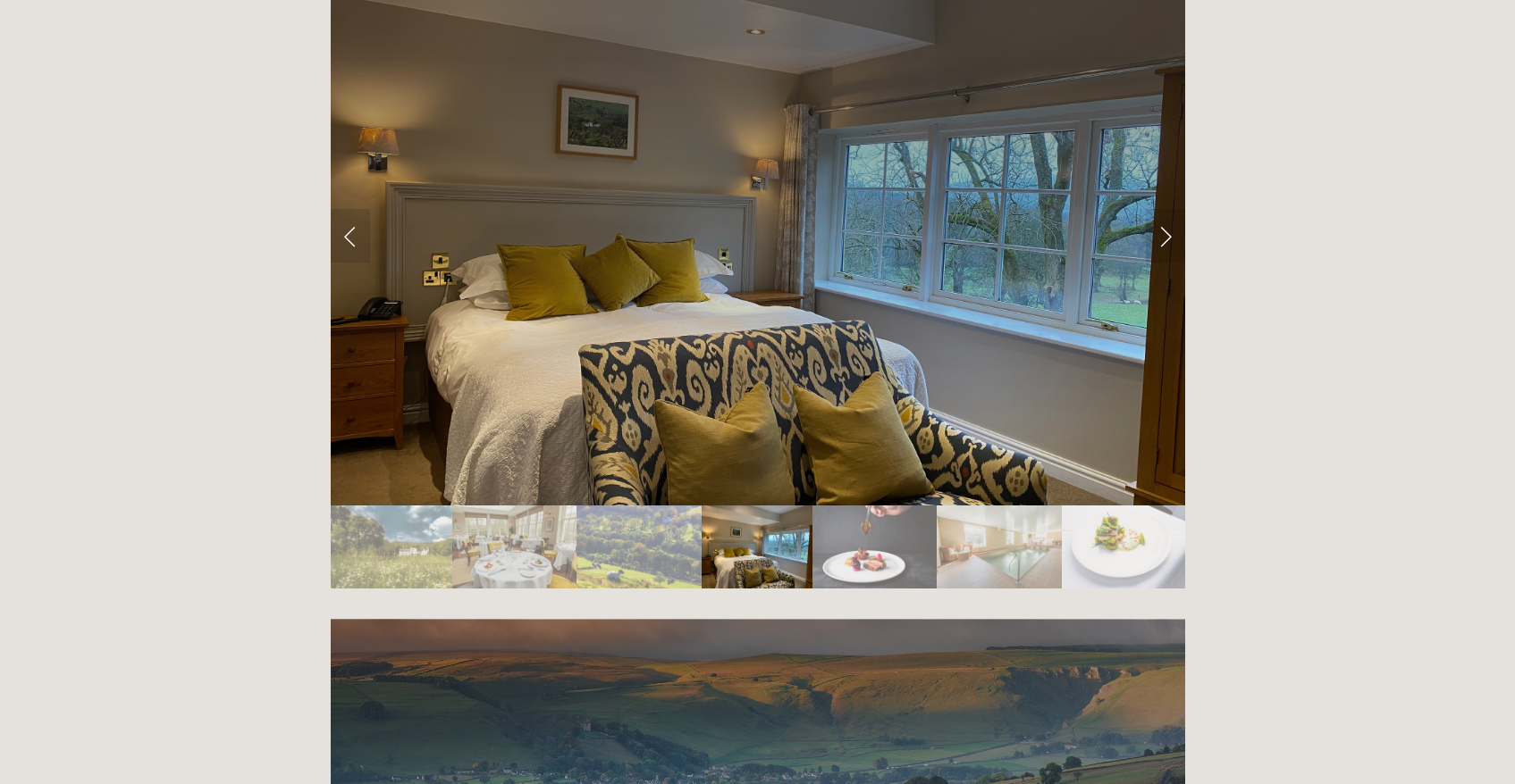
click at [624, 505] on img "Slide 5" at bounding box center [638, 547] width 125 height 83
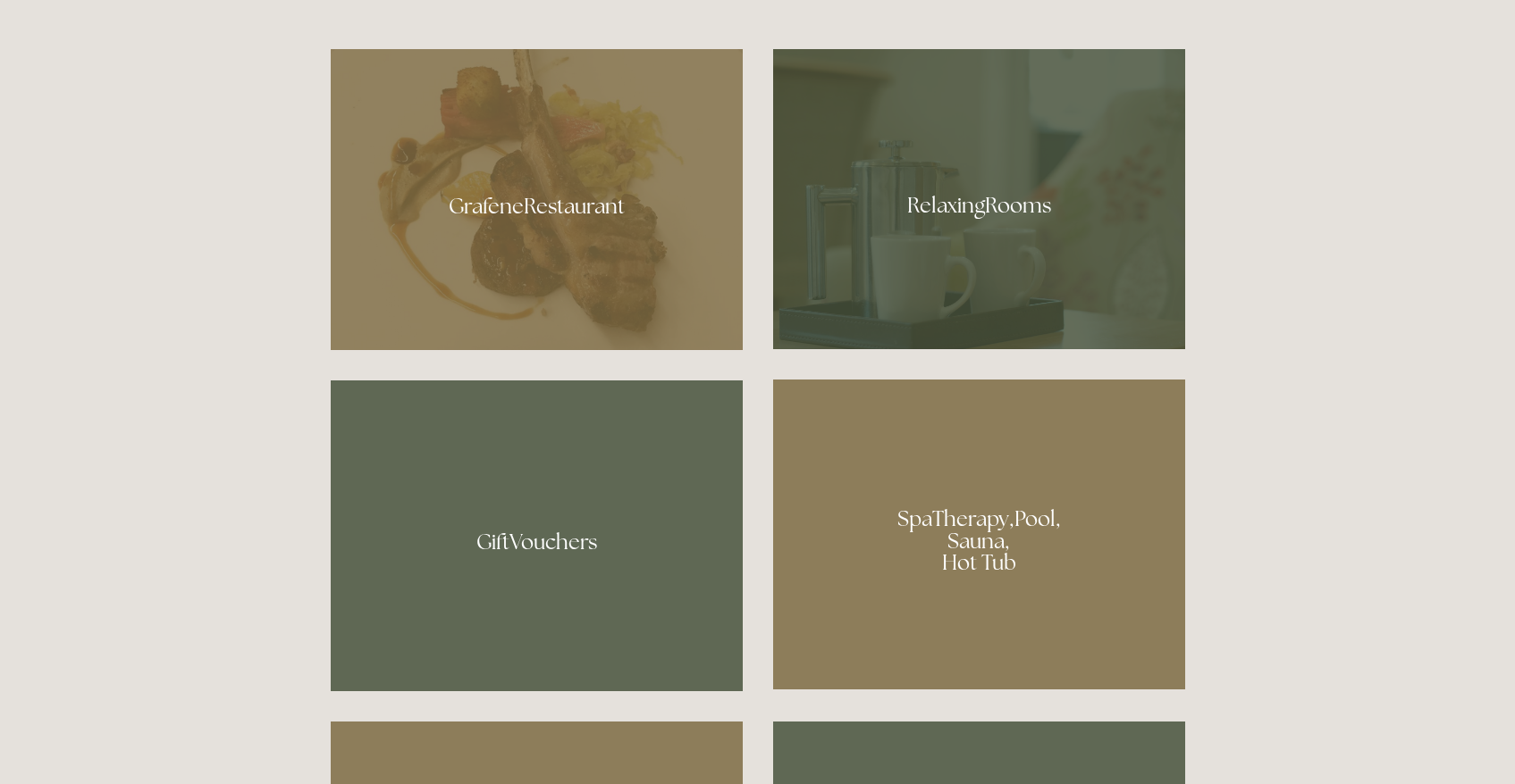
scroll to position [0, 0]
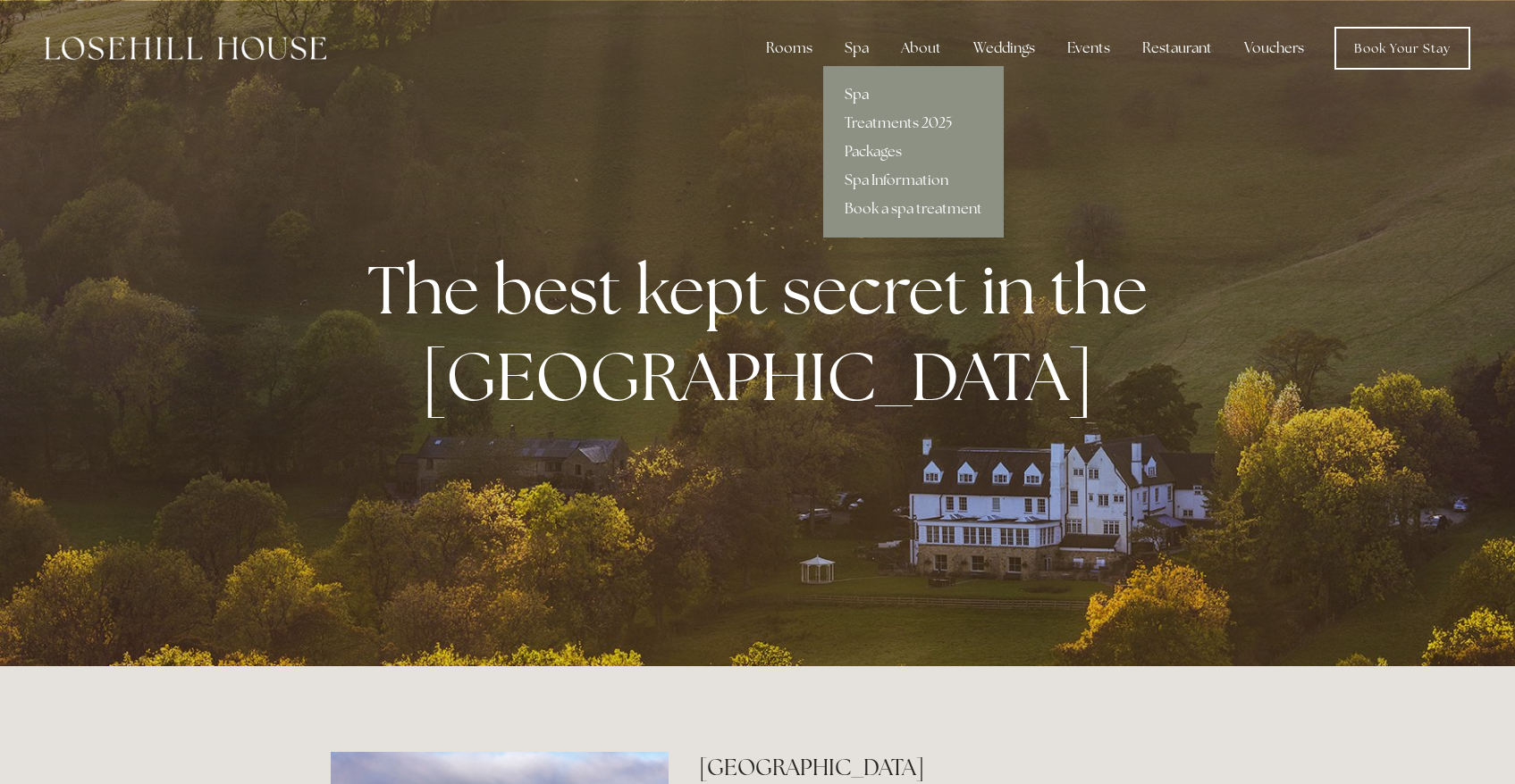
click at [856, 95] on link "Spa" at bounding box center [913, 94] width 181 height 29
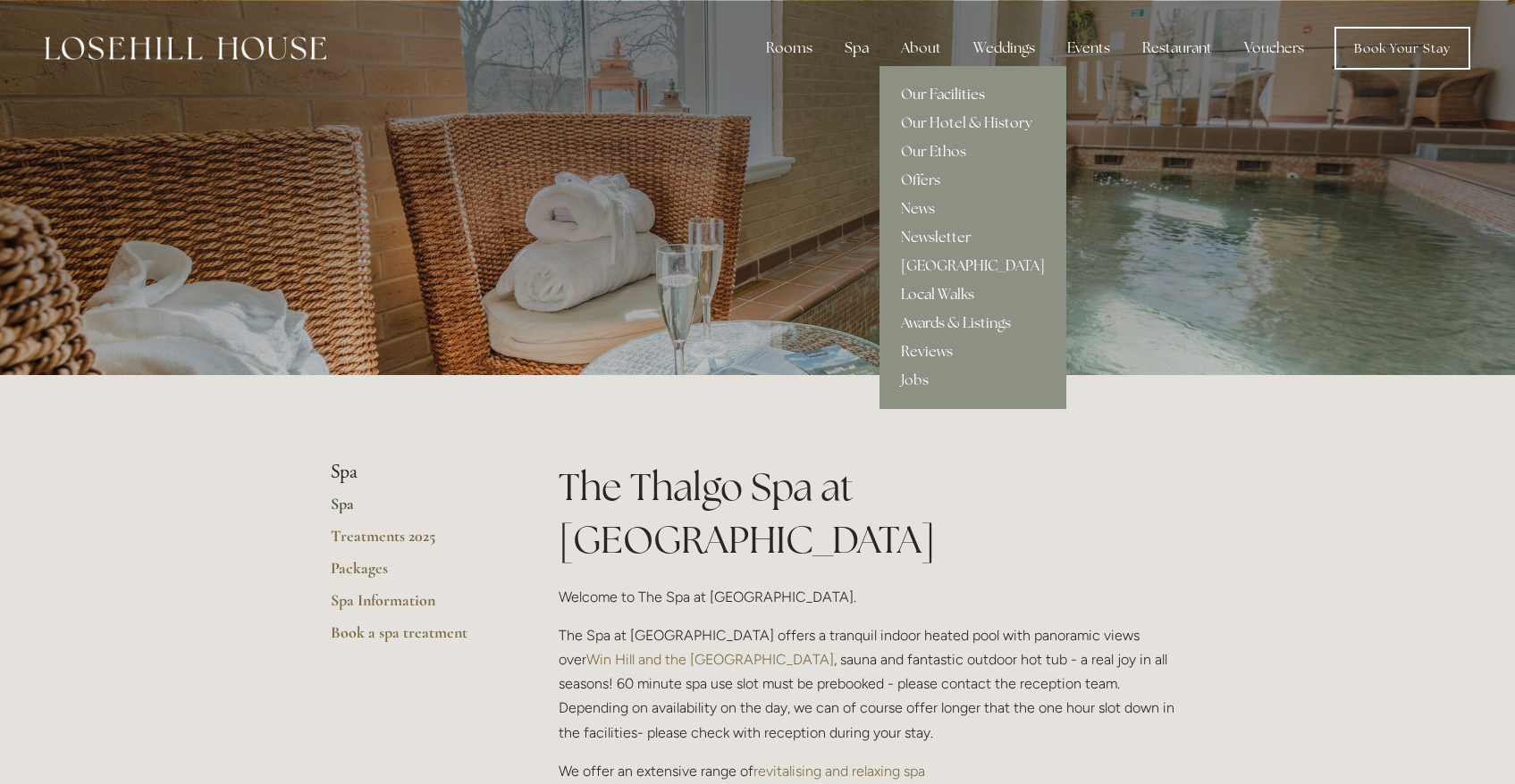
click at [939, 93] on link "Our Facilities" at bounding box center [973, 94] width 187 height 29
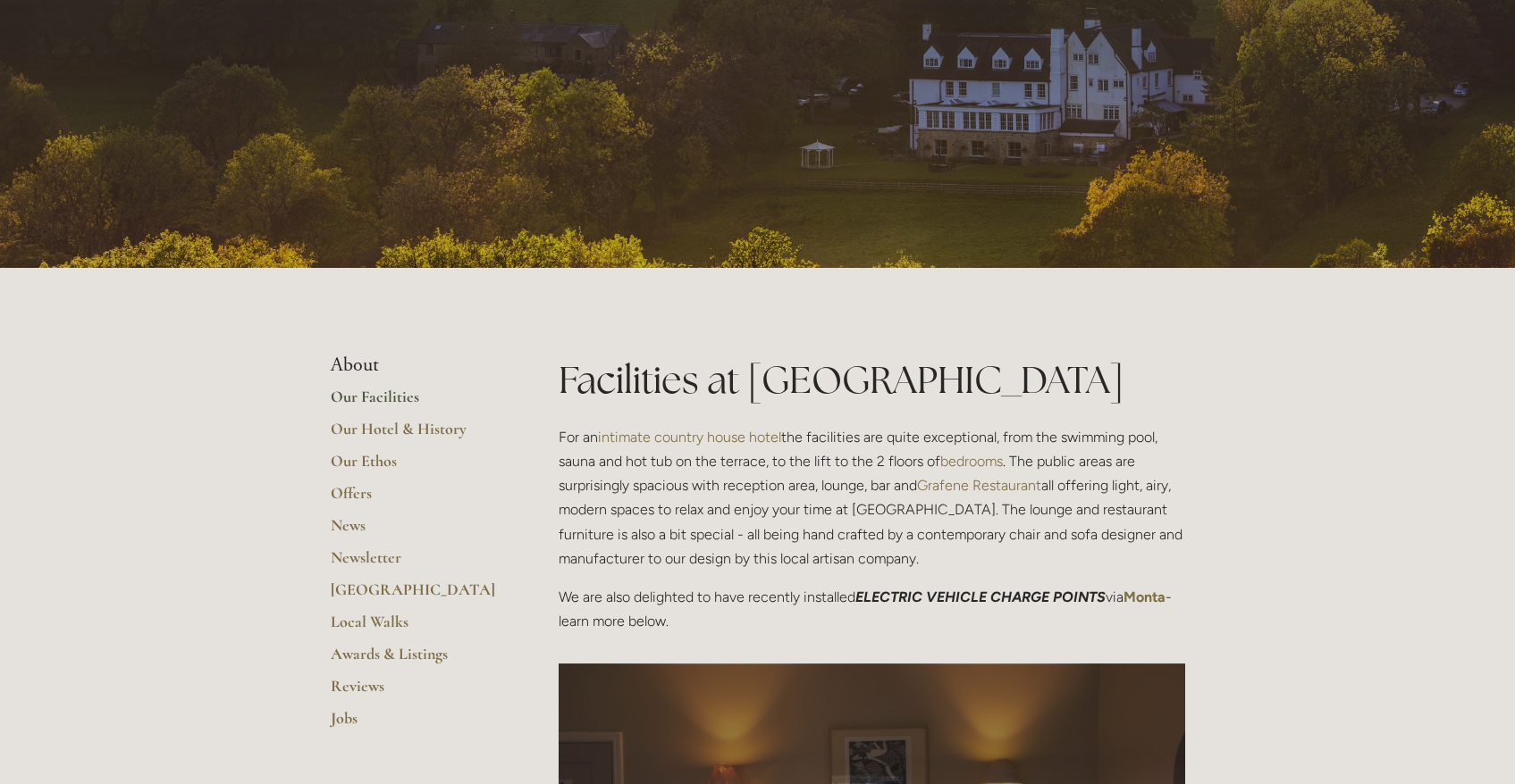
scroll to position [124, 0]
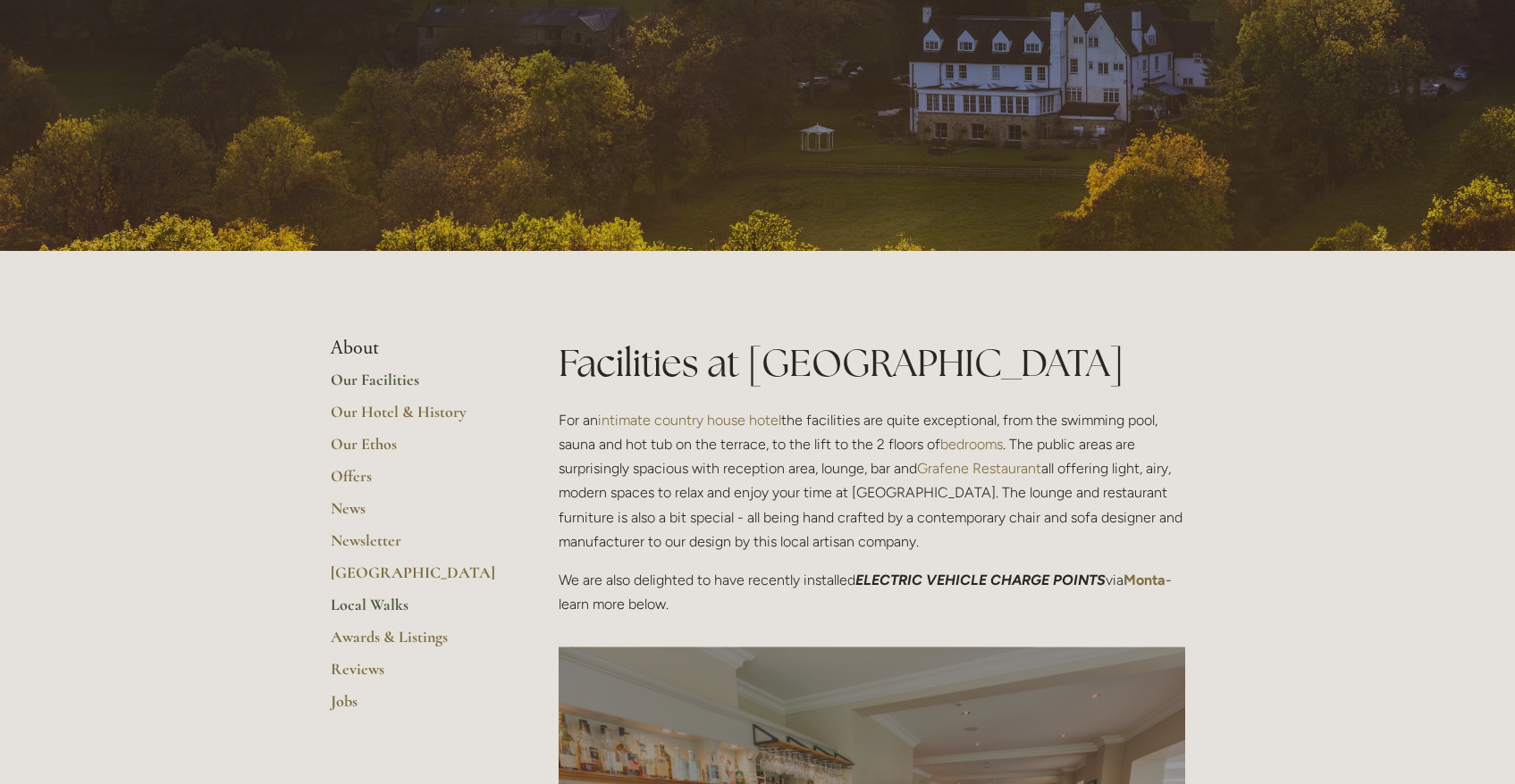
click at [394, 604] on link "Local Walks" at bounding box center [416, 611] width 170 height 32
